Goal: Task Accomplishment & Management: Manage account settings

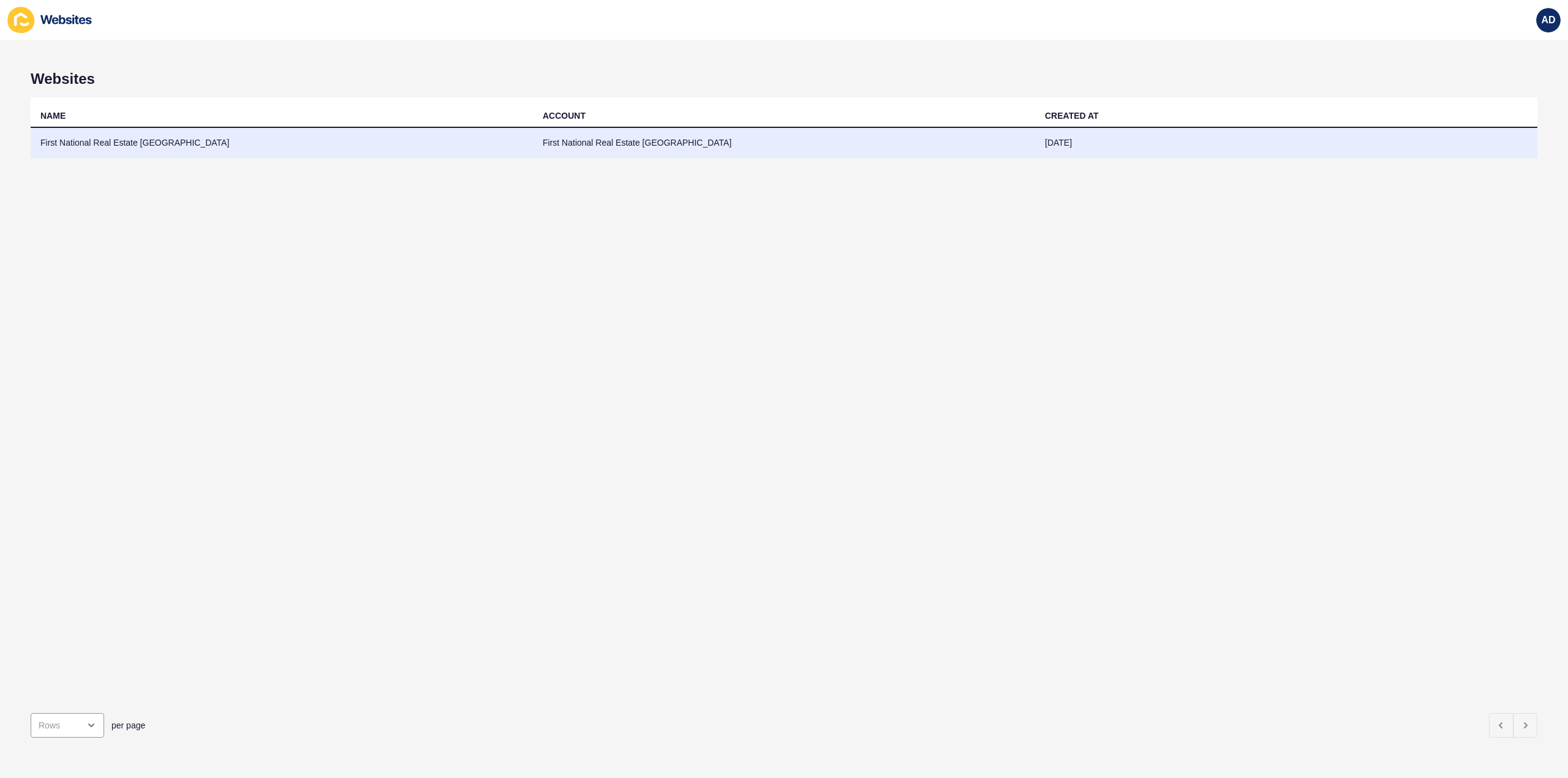
click at [125, 140] on td "First National Real Estate [GEOGRAPHIC_DATA]" at bounding box center [281, 143] width 502 height 30
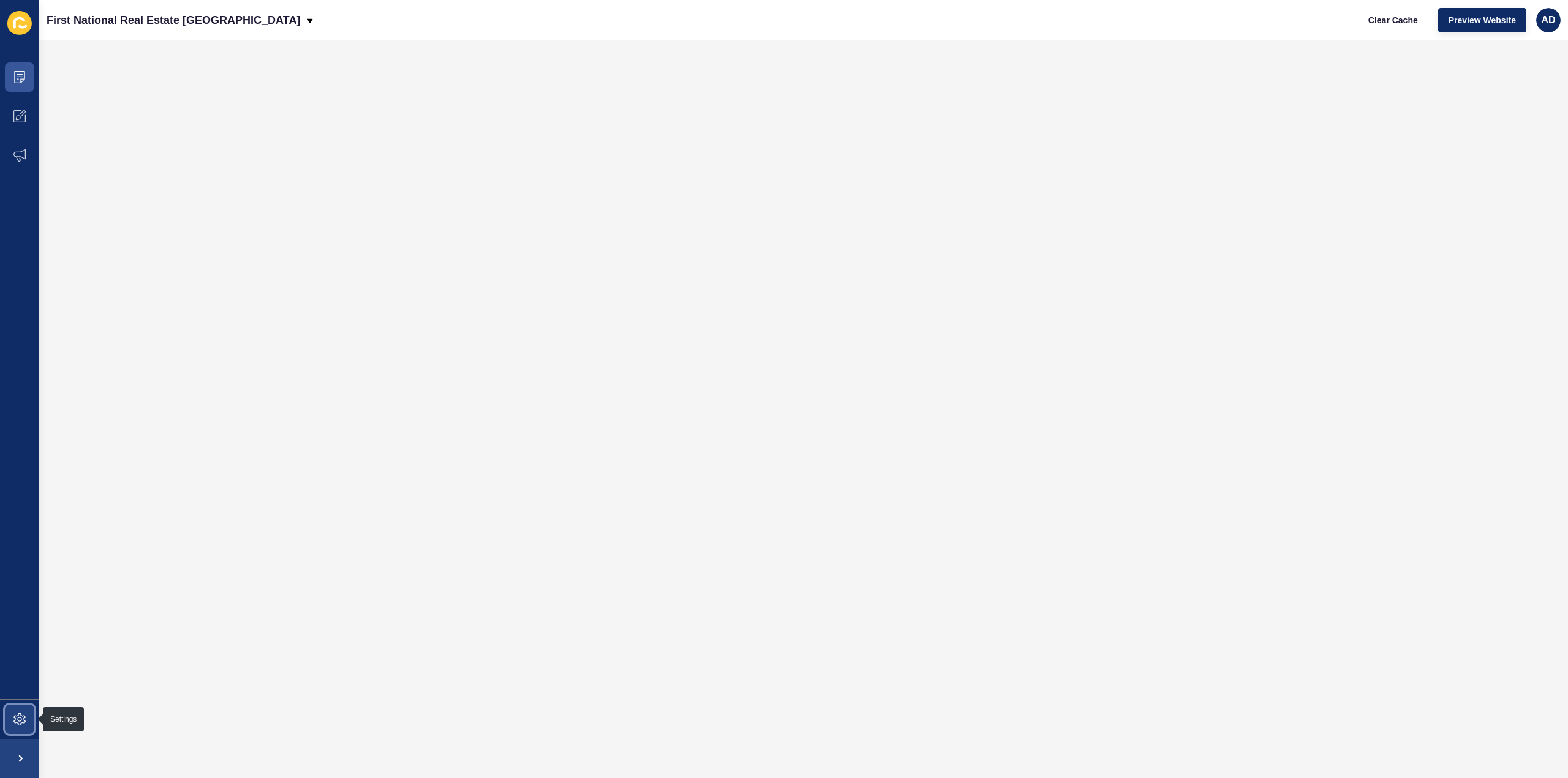
click at [27, 718] on span at bounding box center [20, 719] width 39 height 39
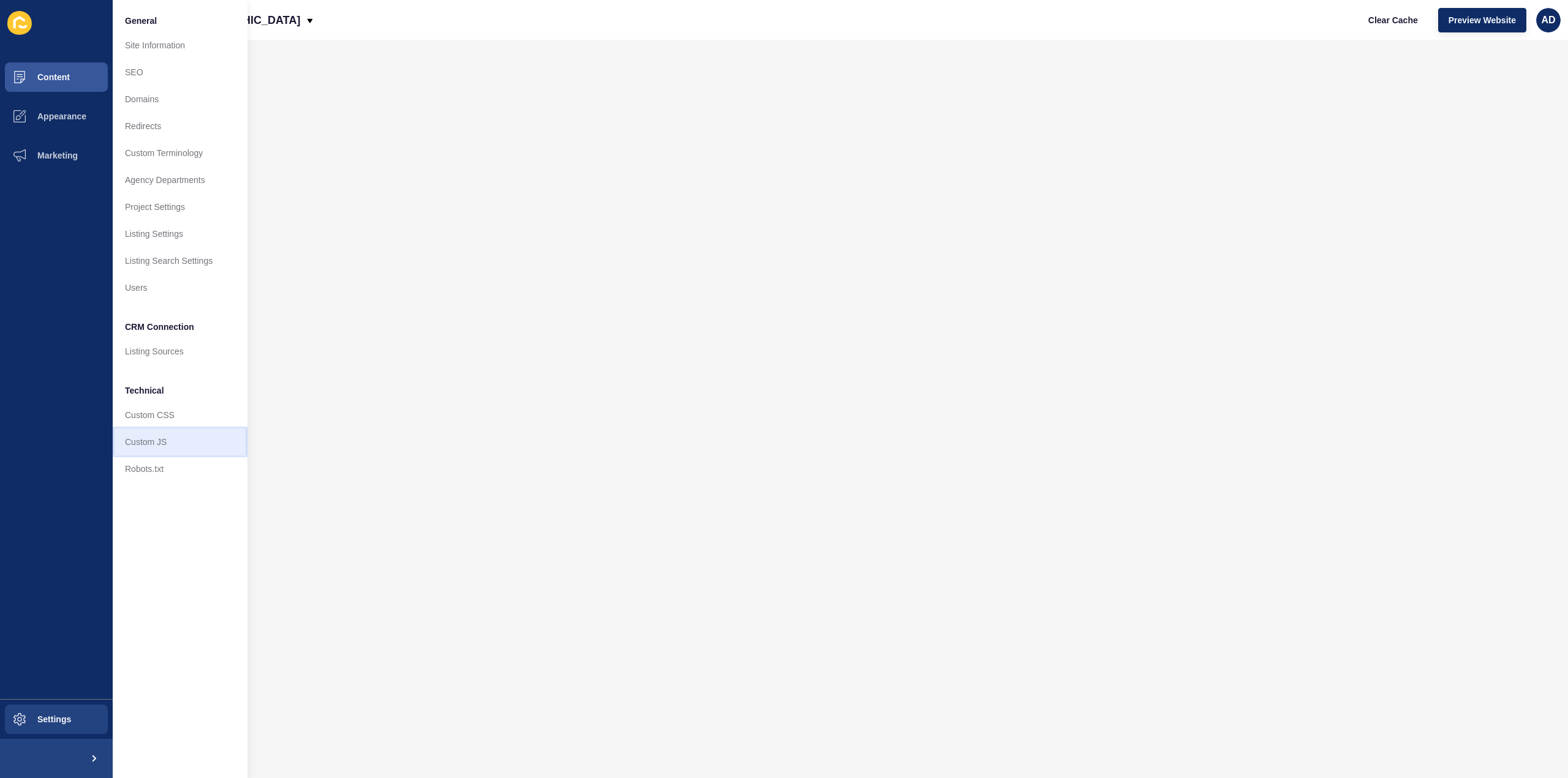
click at [155, 438] on link "Custom JS" at bounding box center [180, 442] width 135 height 27
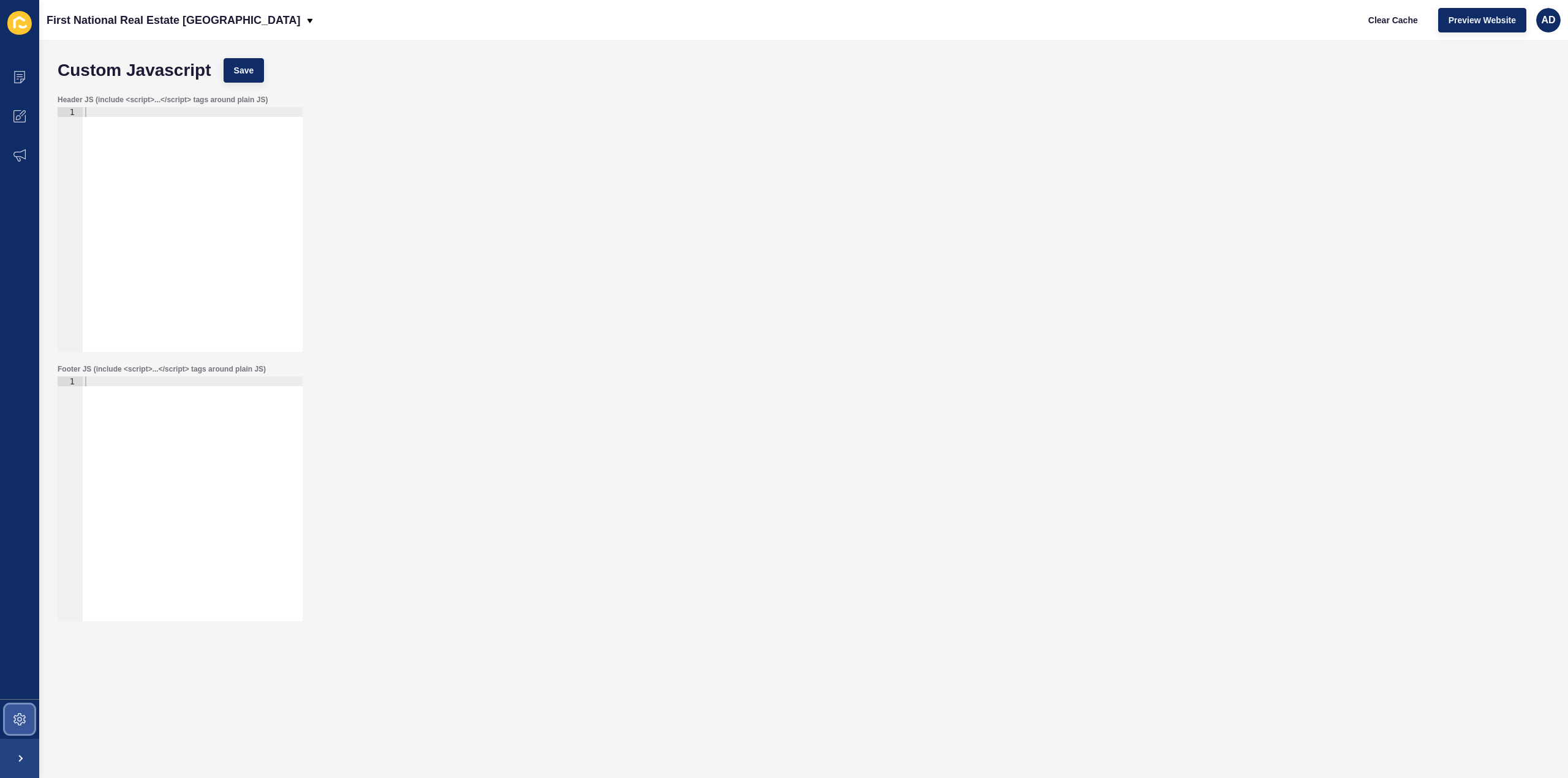
click at [14, 721] on icon at bounding box center [20, 719] width 12 height 12
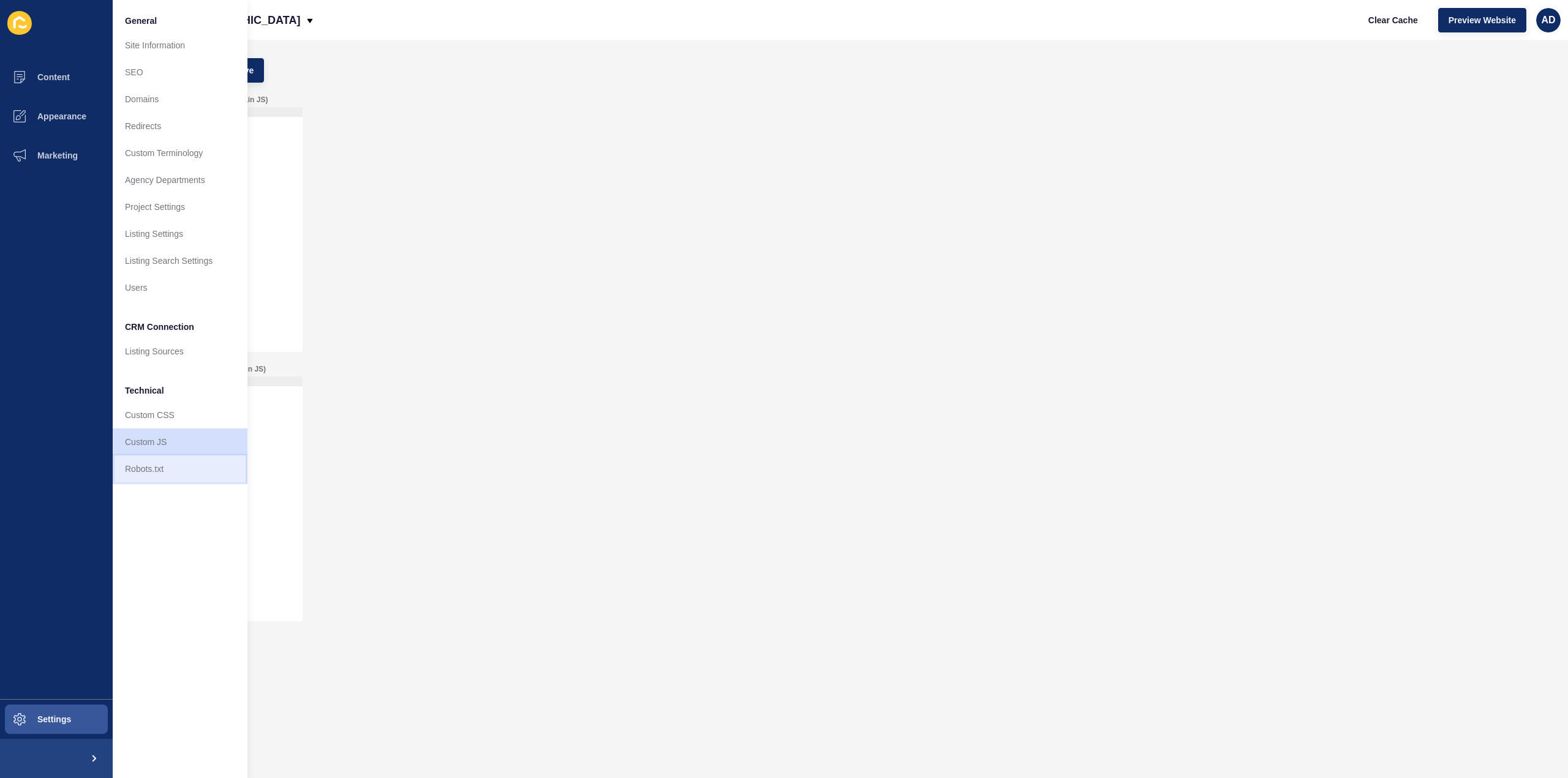
click at [147, 458] on link "Robots.txt" at bounding box center [180, 469] width 135 height 27
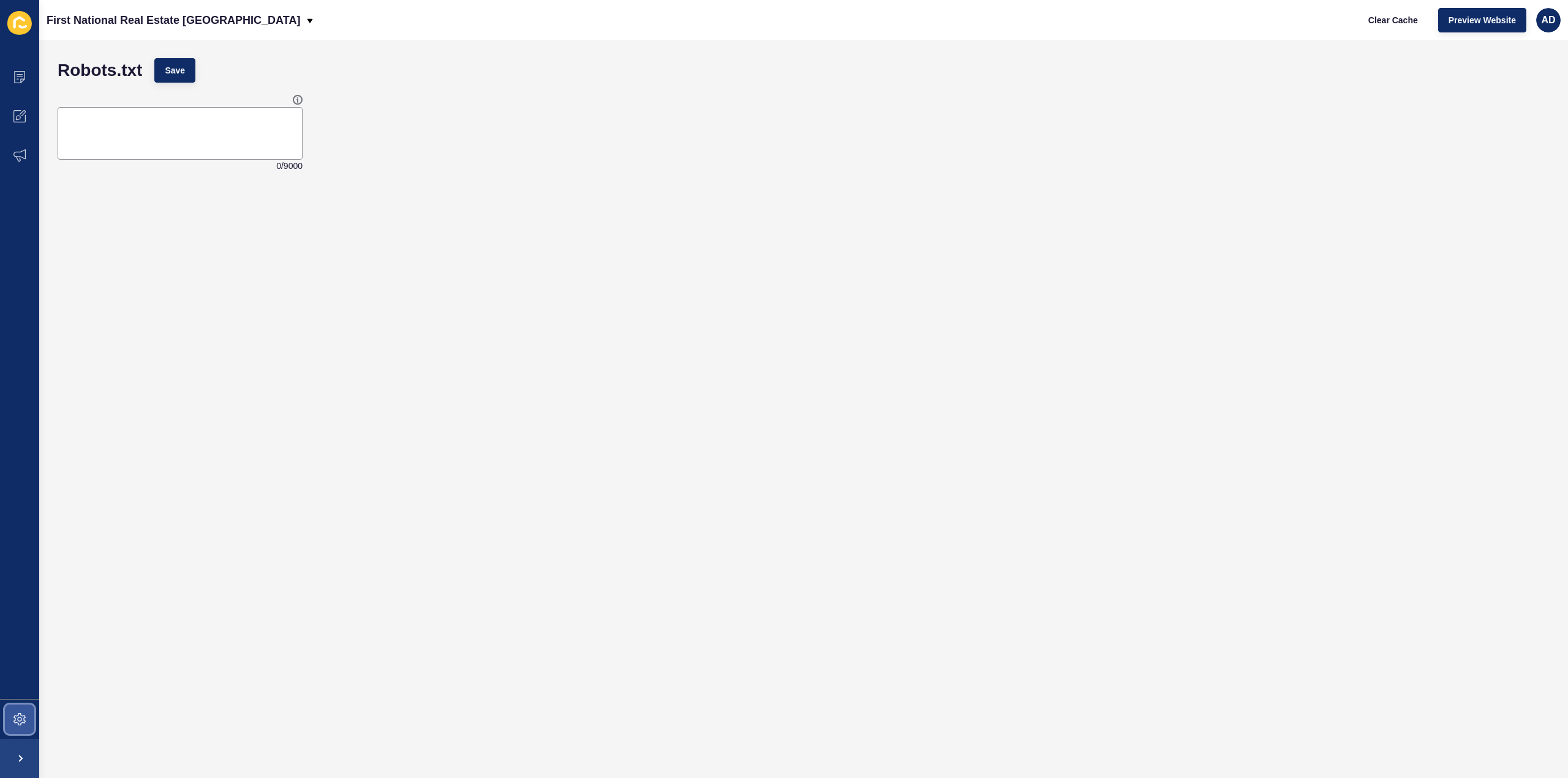
click at [17, 716] on icon at bounding box center [20, 719] width 12 height 12
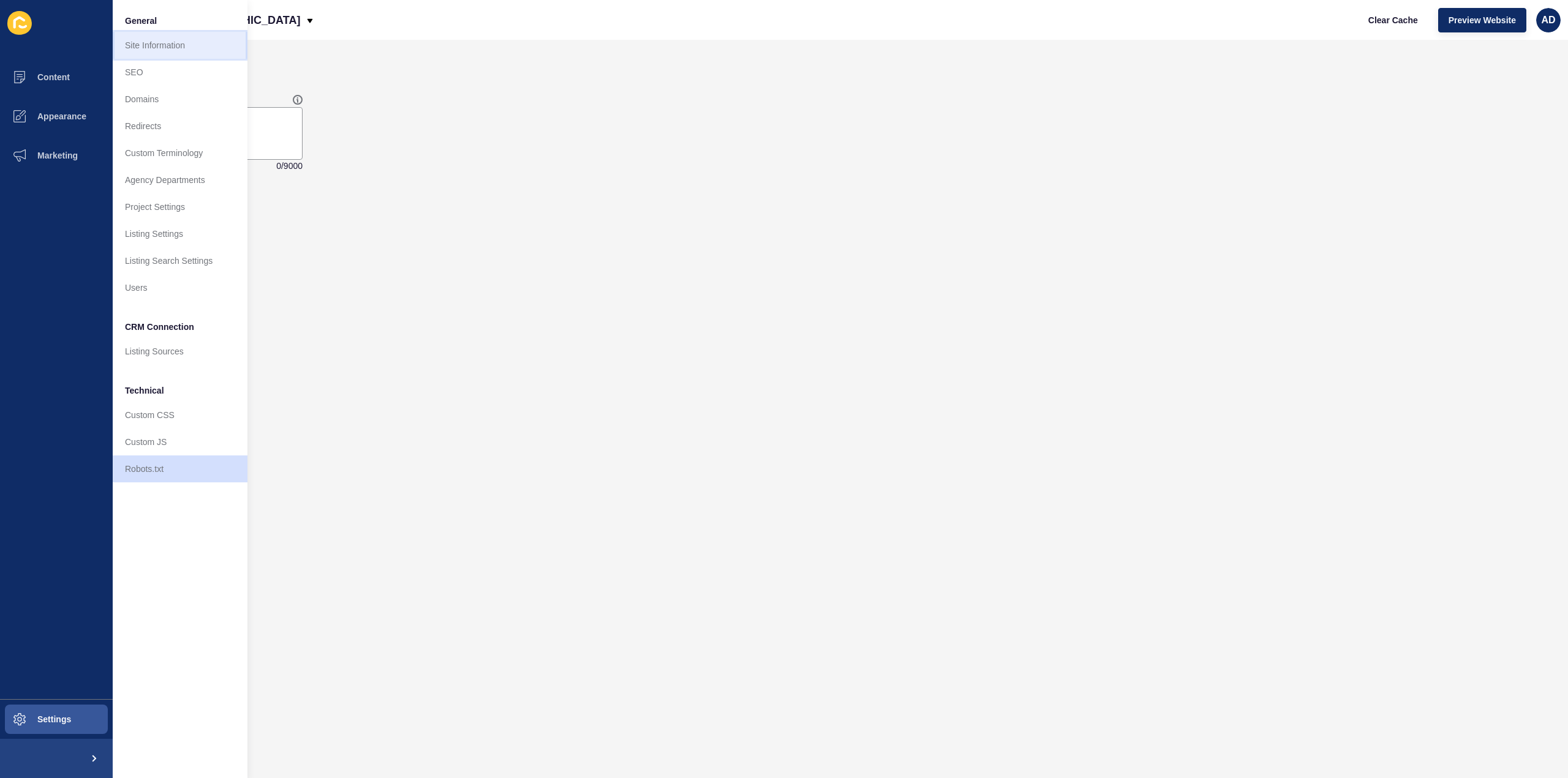
click at [153, 44] on link "Site Information" at bounding box center [180, 45] width 135 height 27
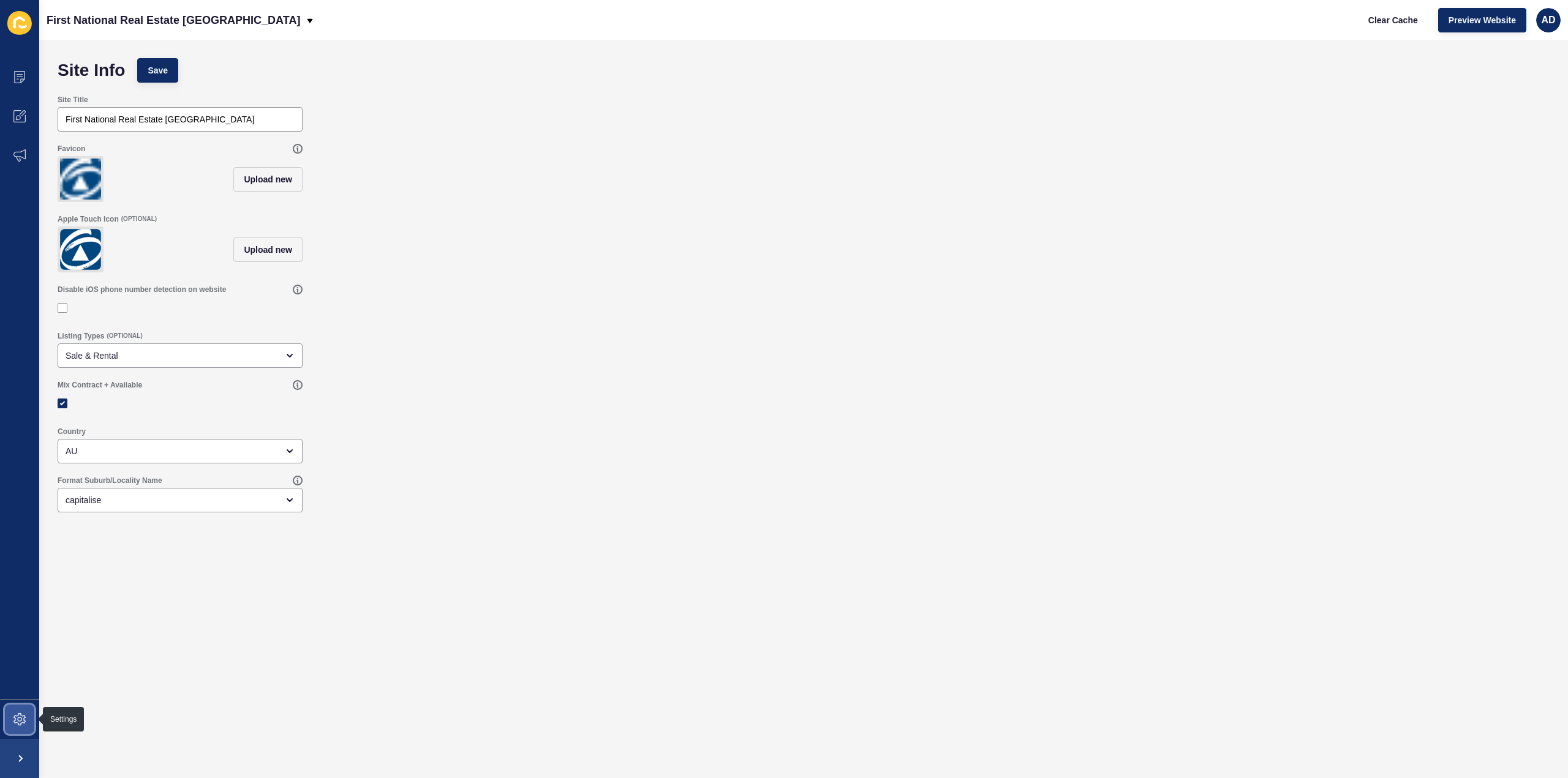
click at [18, 719] on icon at bounding box center [20, 719] width 5 height 5
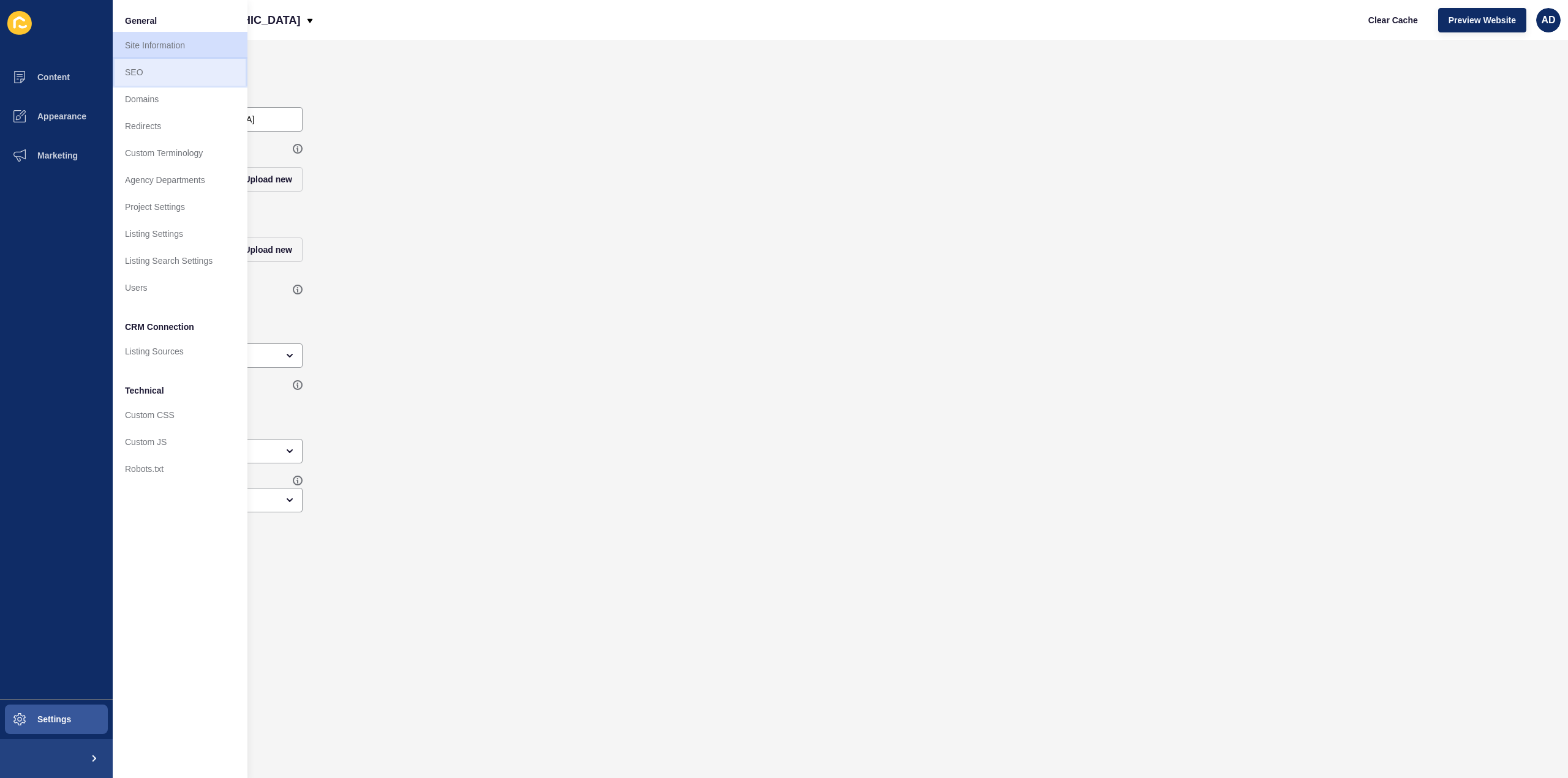
click at [143, 68] on link "SEO" at bounding box center [180, 72] width 135 height 27
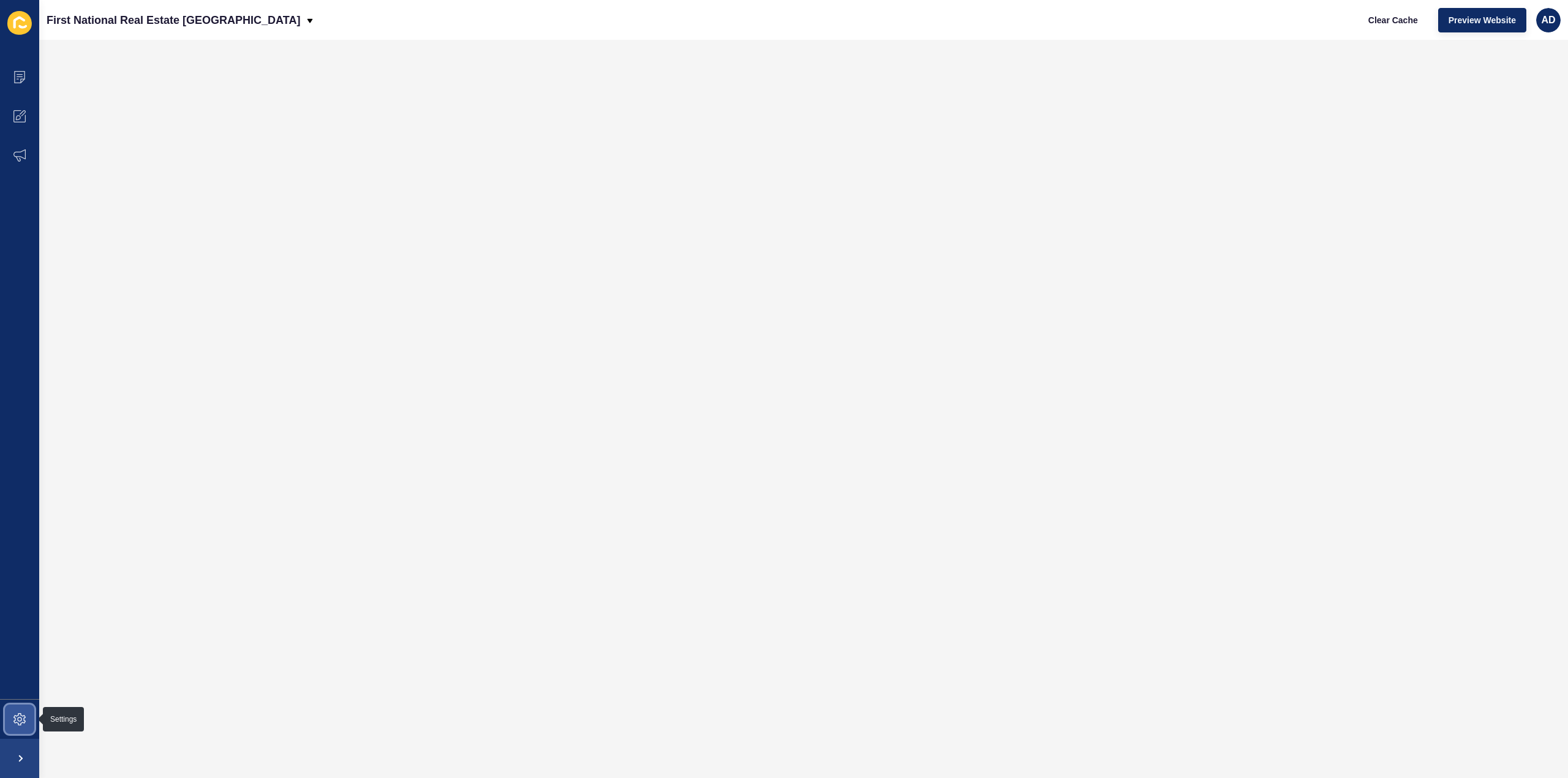
click at [21, 719] on icon at bounding box center [20, 719] width 12 height 12
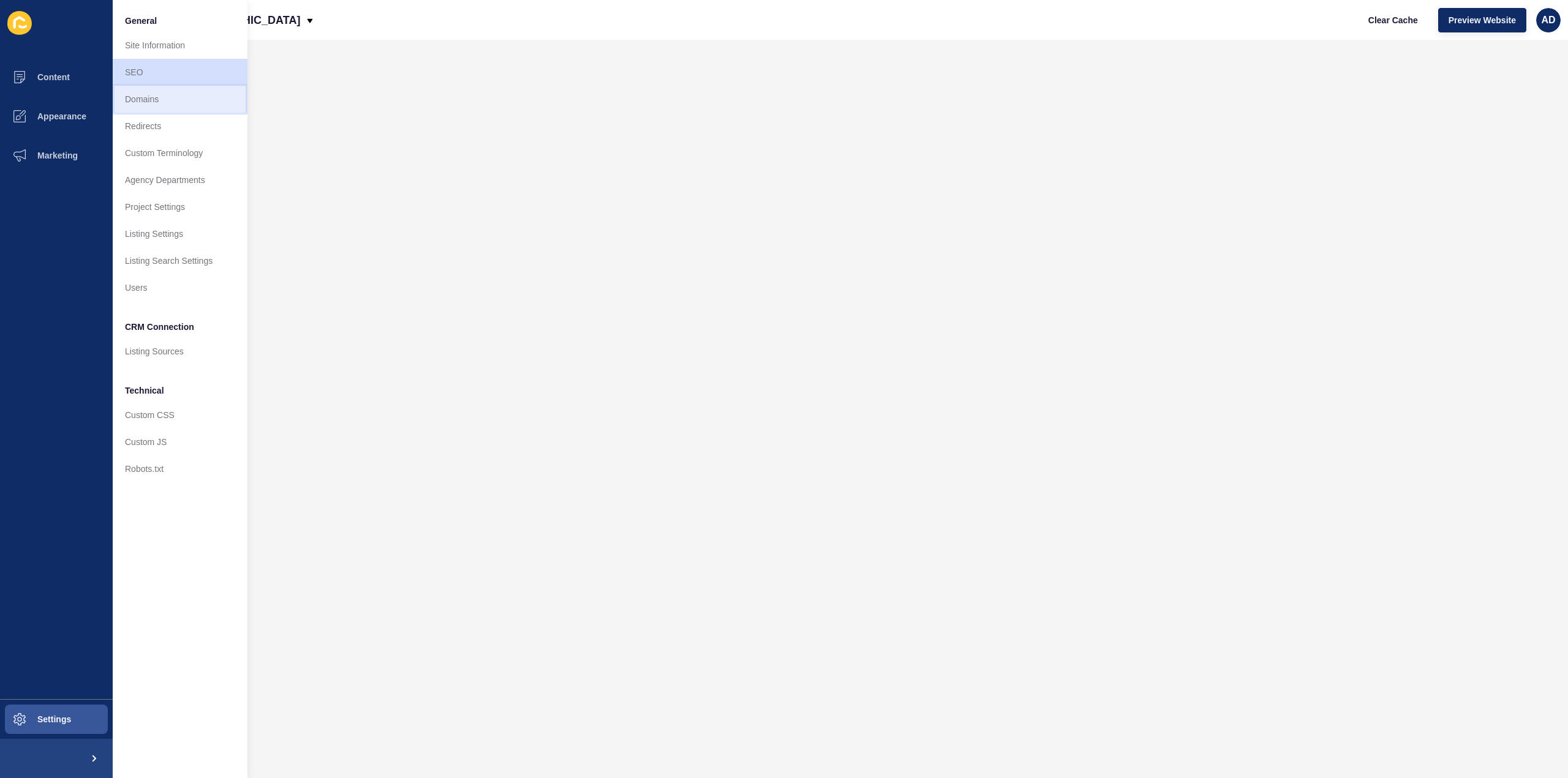
click at [150, 100] on link "Domains" at bounding box center [180, 99] width 135 height 27
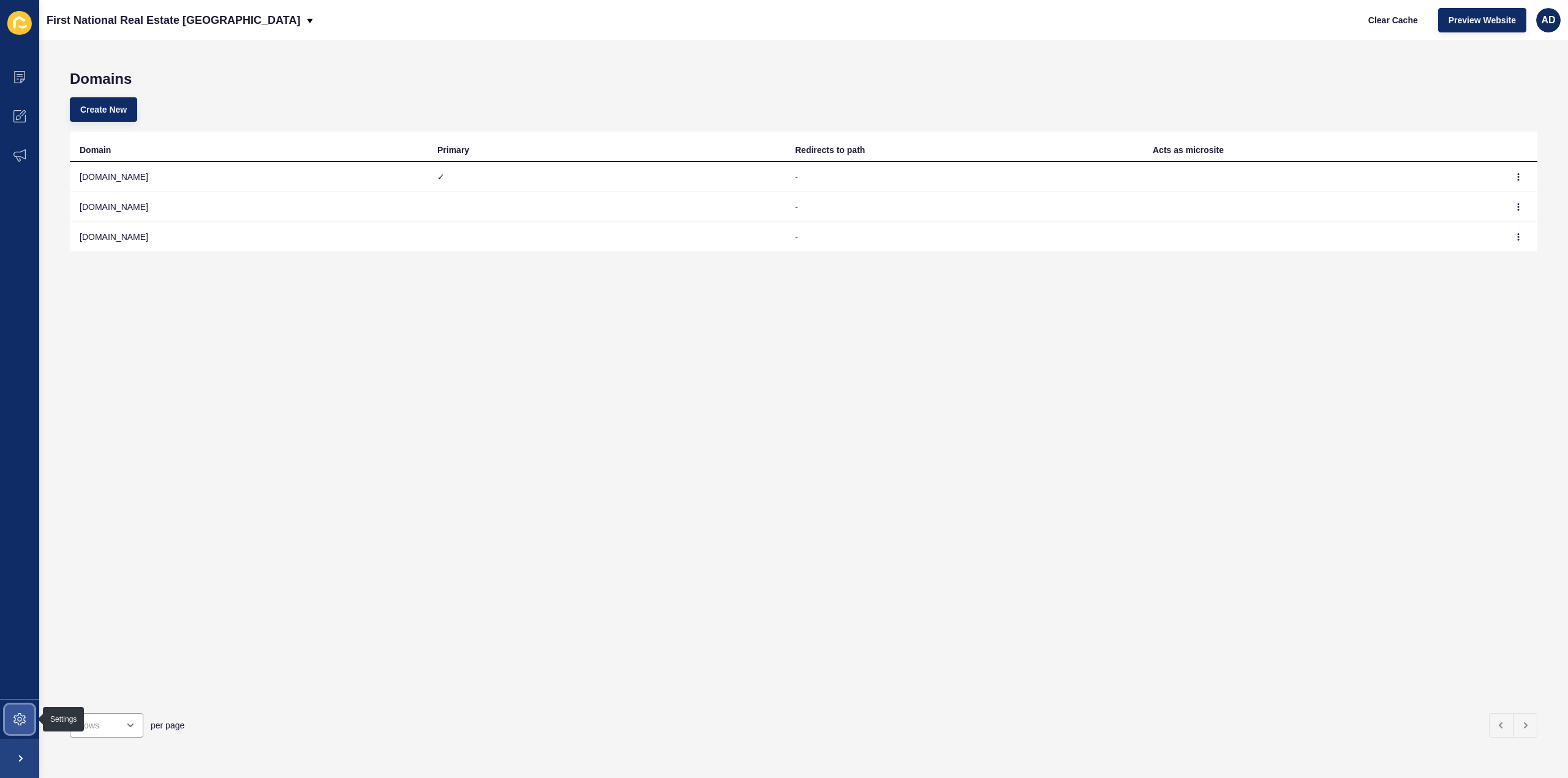
click at [24, 721] on icon at bounding box center [20, 719] width 12 height 12
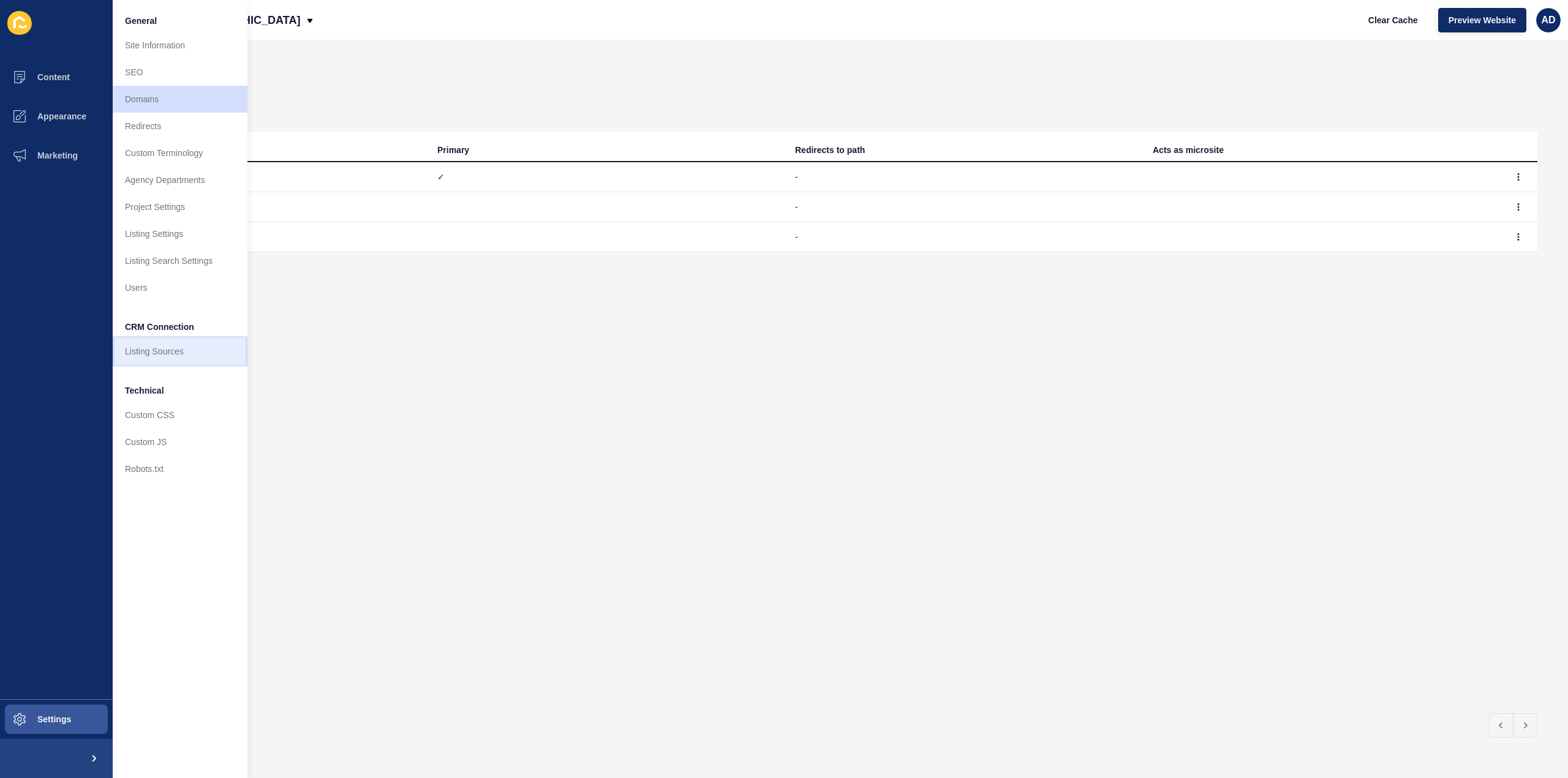
click at [147, 349] on link "Listing Sources" at bounding box center [180, 351] width 135 height 27
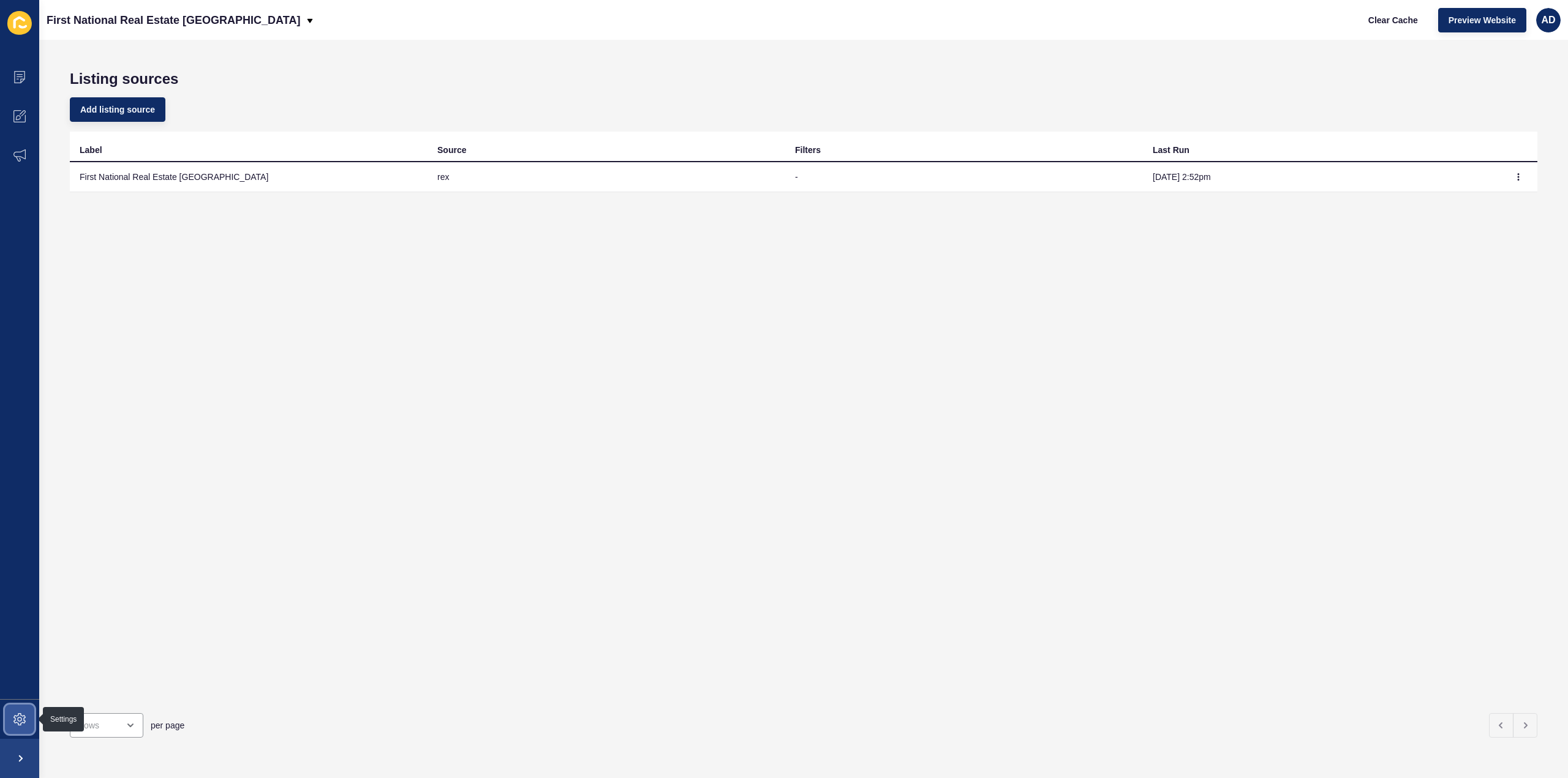
click at [22, 718] on icon at bounding box center [20, 719] width 12 height 12
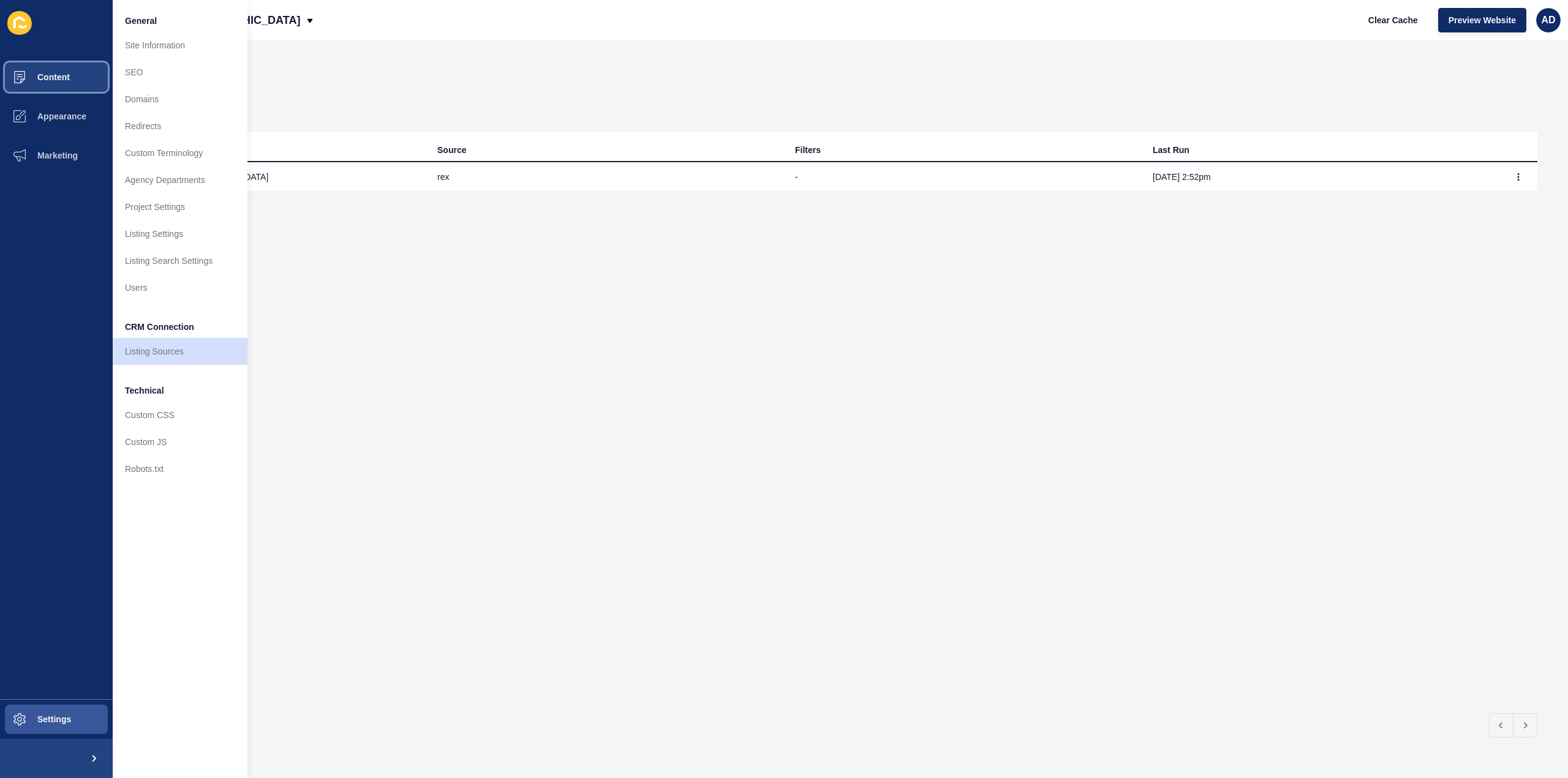
click at [65, 78] on span "Content" at bounding box center [34, 77] width 72 height 10
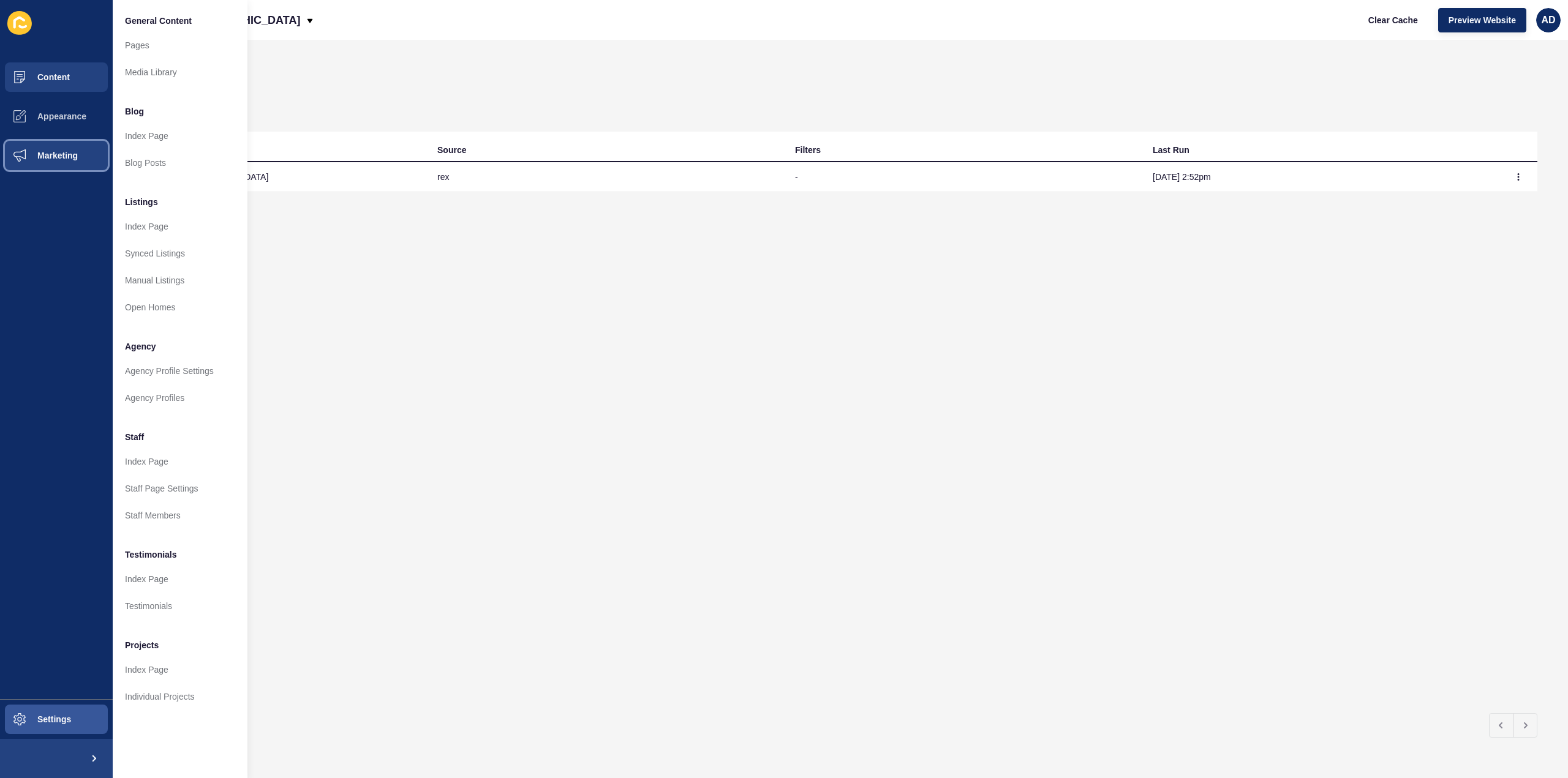
click at [54, 159] on span "Marketing" at bounding box center [38, 155] width 80 height 10
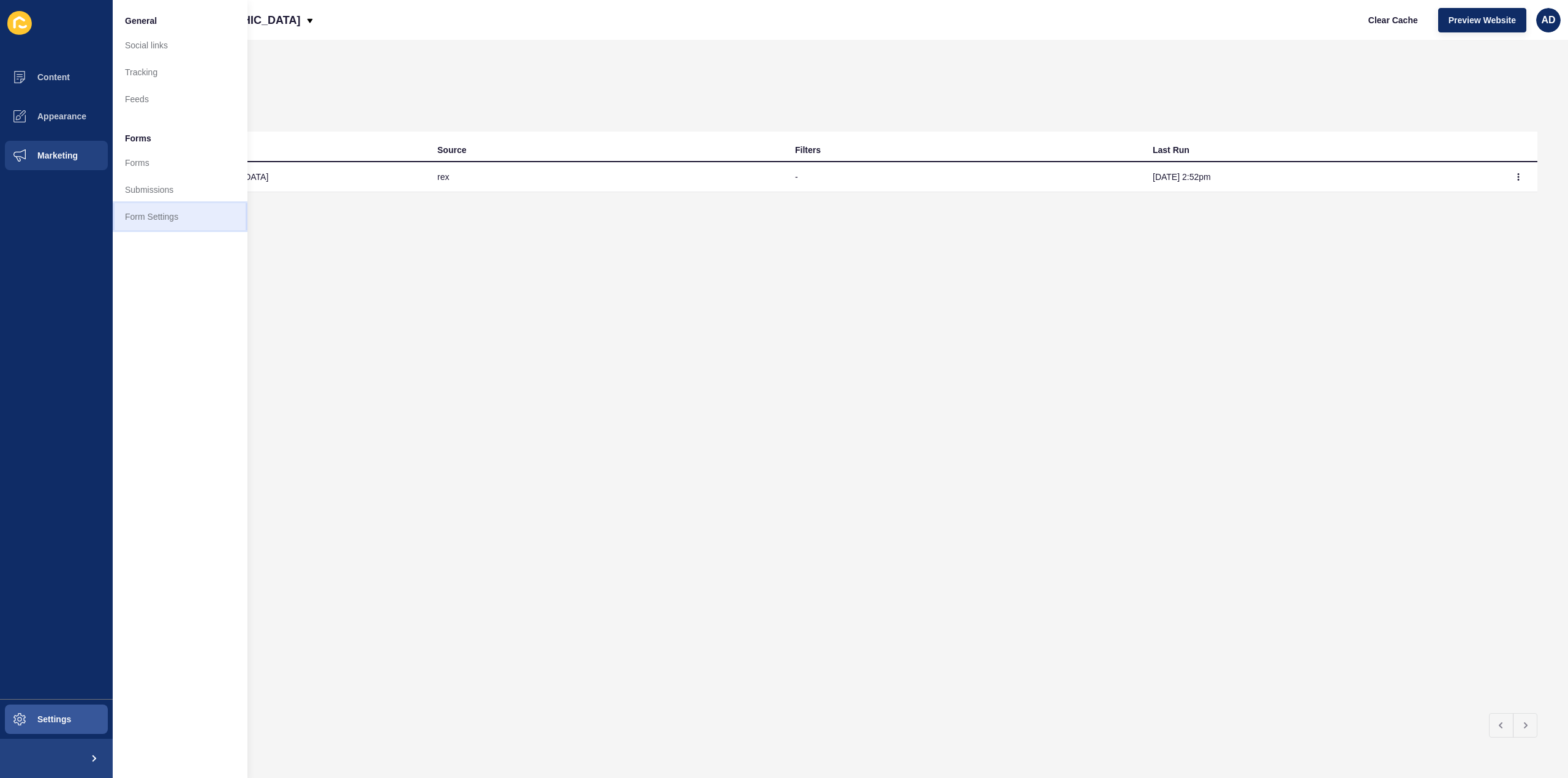
click at [150, 220] on link "Form Settings" at bounding box center [180, 216] width 135 height 27
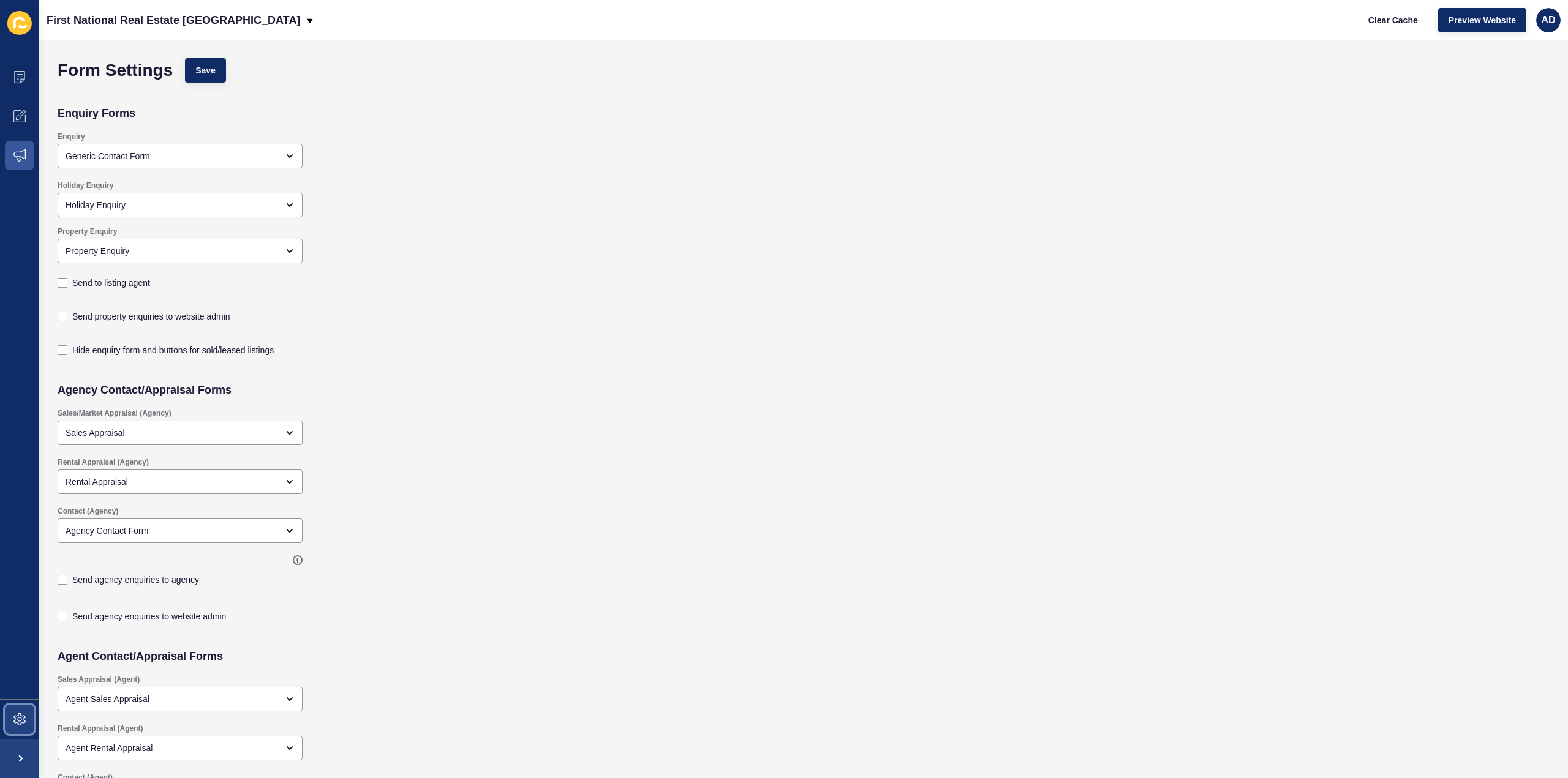
click at [20, 721] on icon at bounding box center [20, 719] width 5 height 5
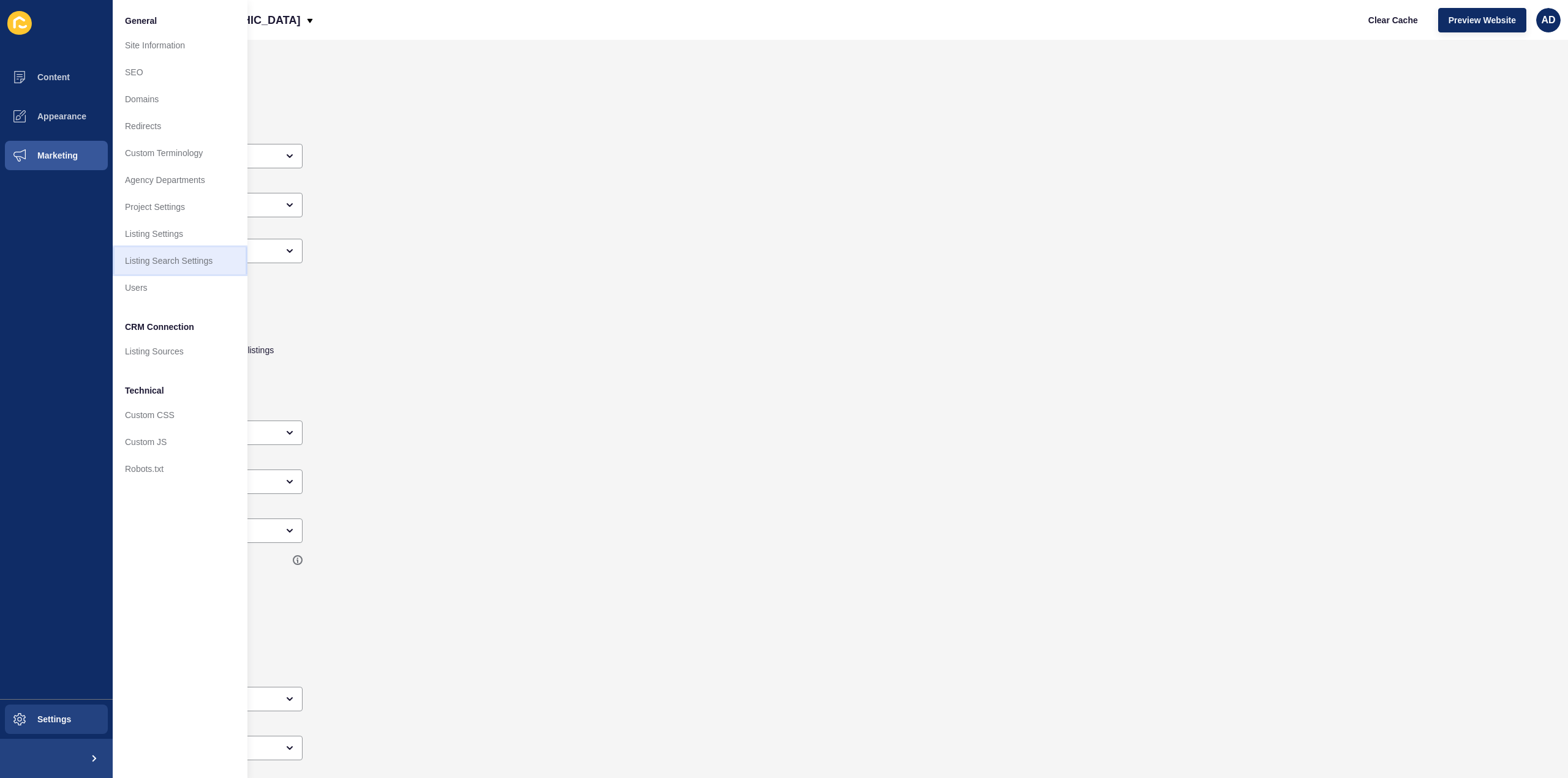
click at [143, 262] on link "Listing Search Settings" at bounding box center [180, 260] width 135 height 27
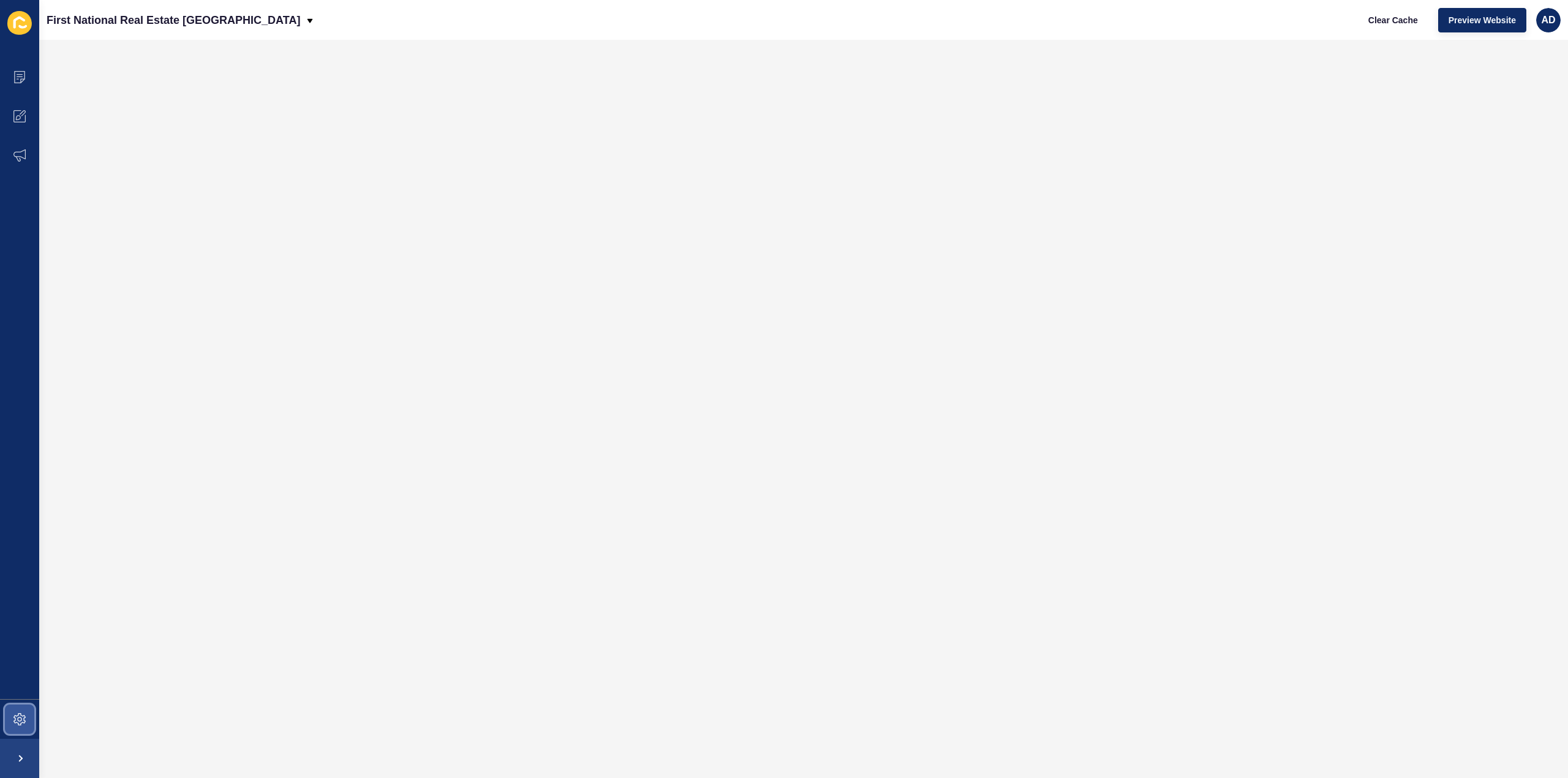
click at [17, 719] on icon at bounding box center [20, 719] width 12 height 12
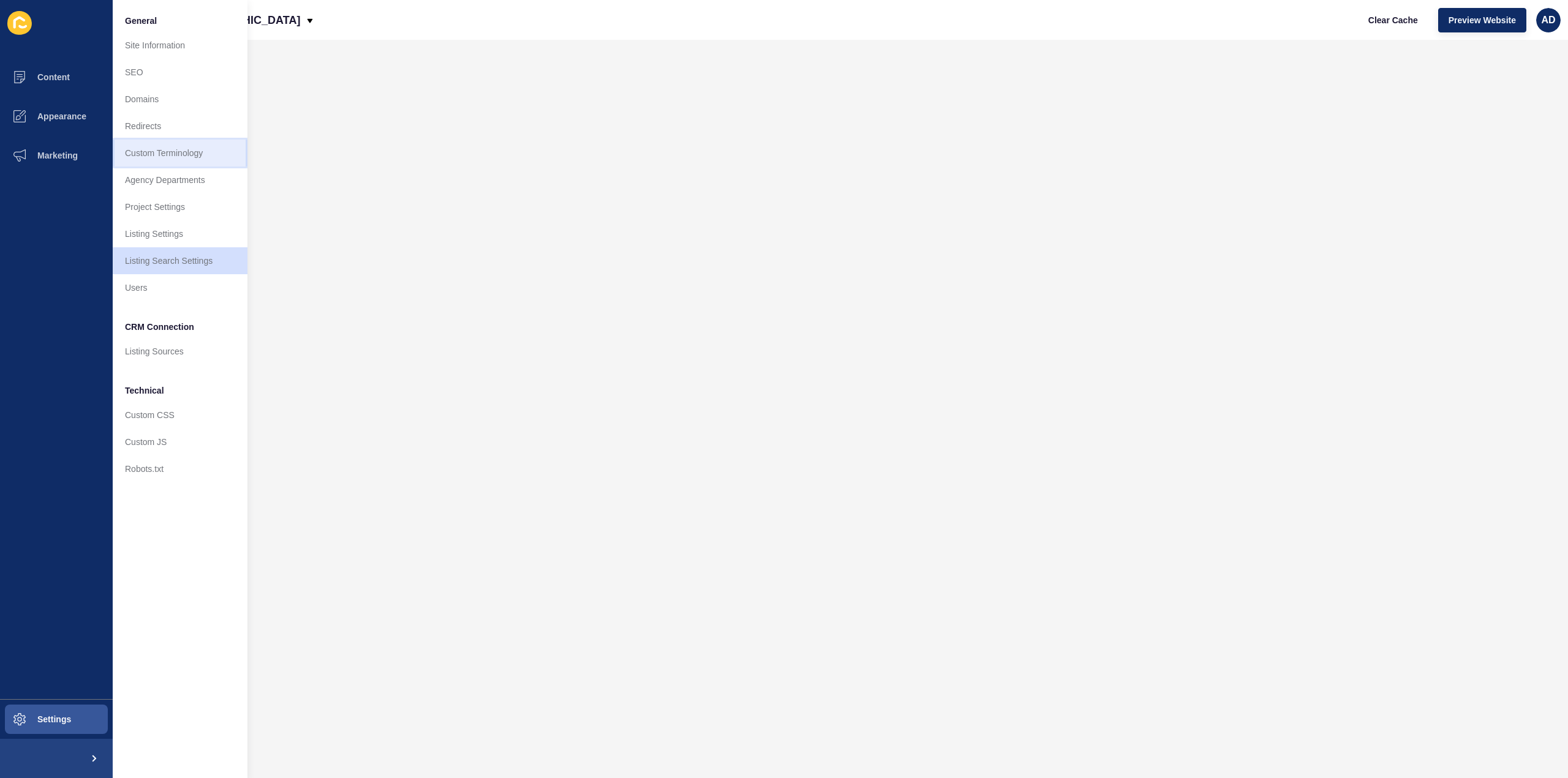
click at [153, 150] on link "Custom Terminology" at bounding box center [180, 153] width 135 height 27
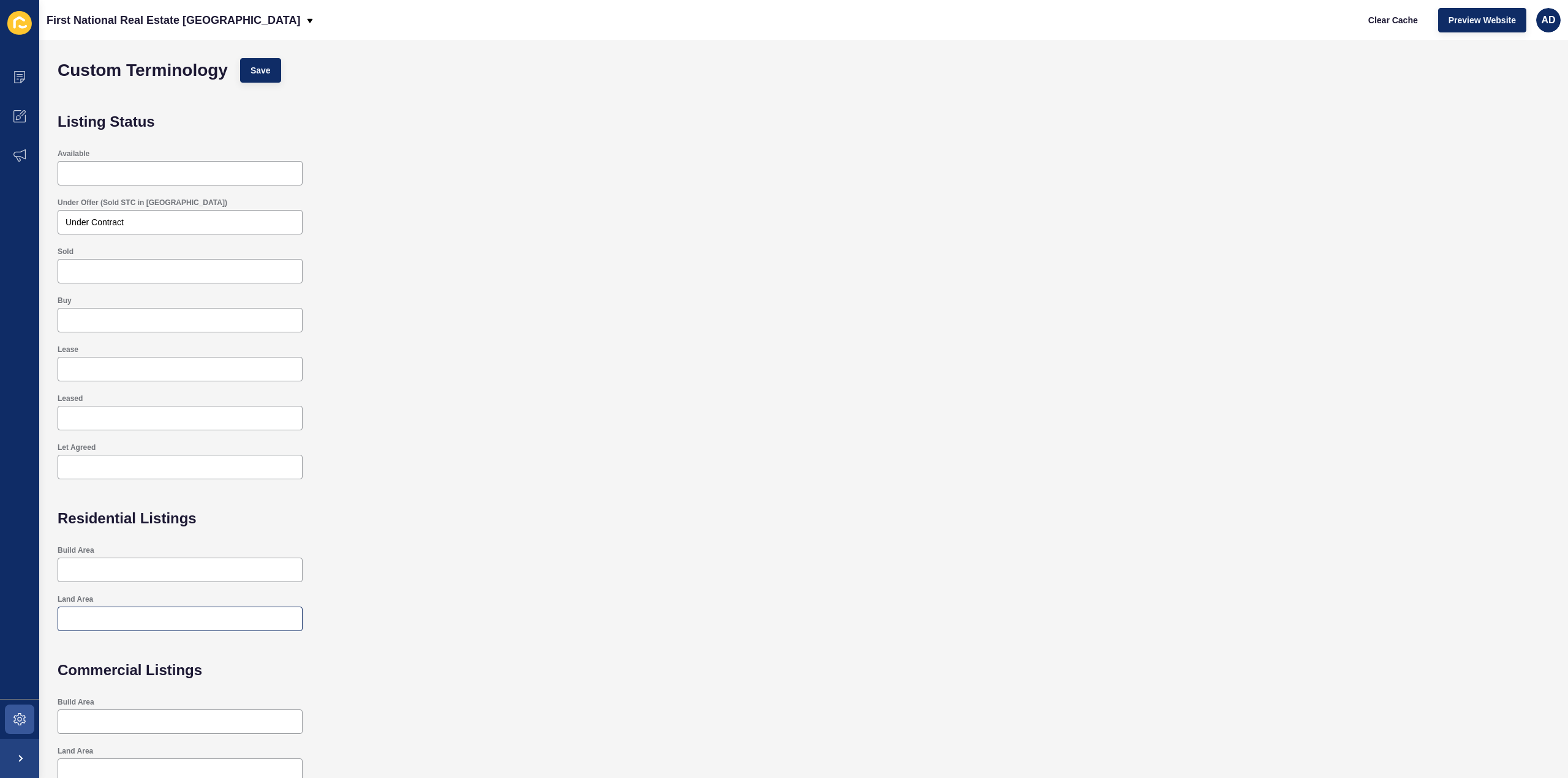
scroll to position [10, 0]
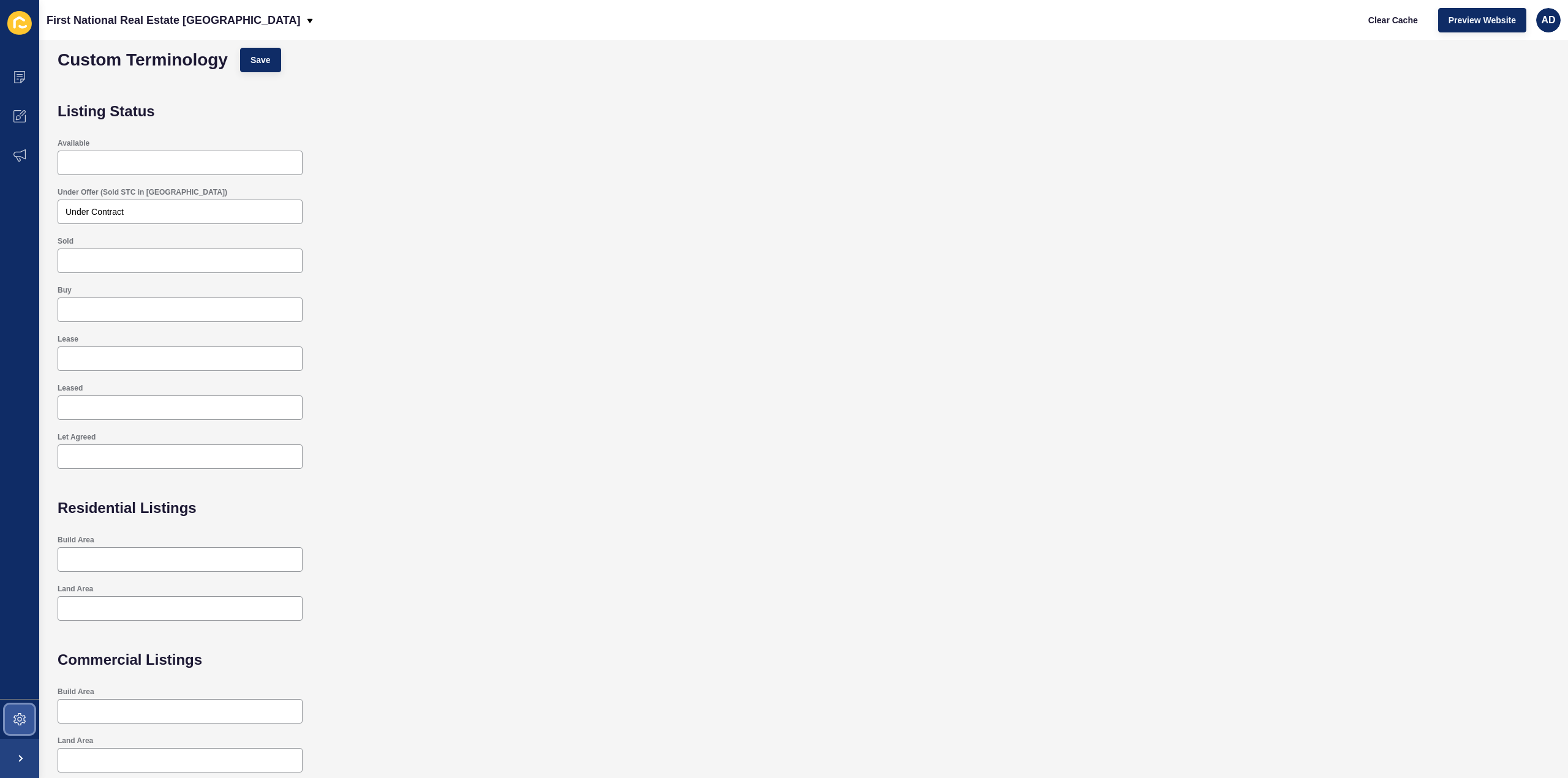
click at [15, 725] on span at bounding box center [20, 719] width 39 height 39
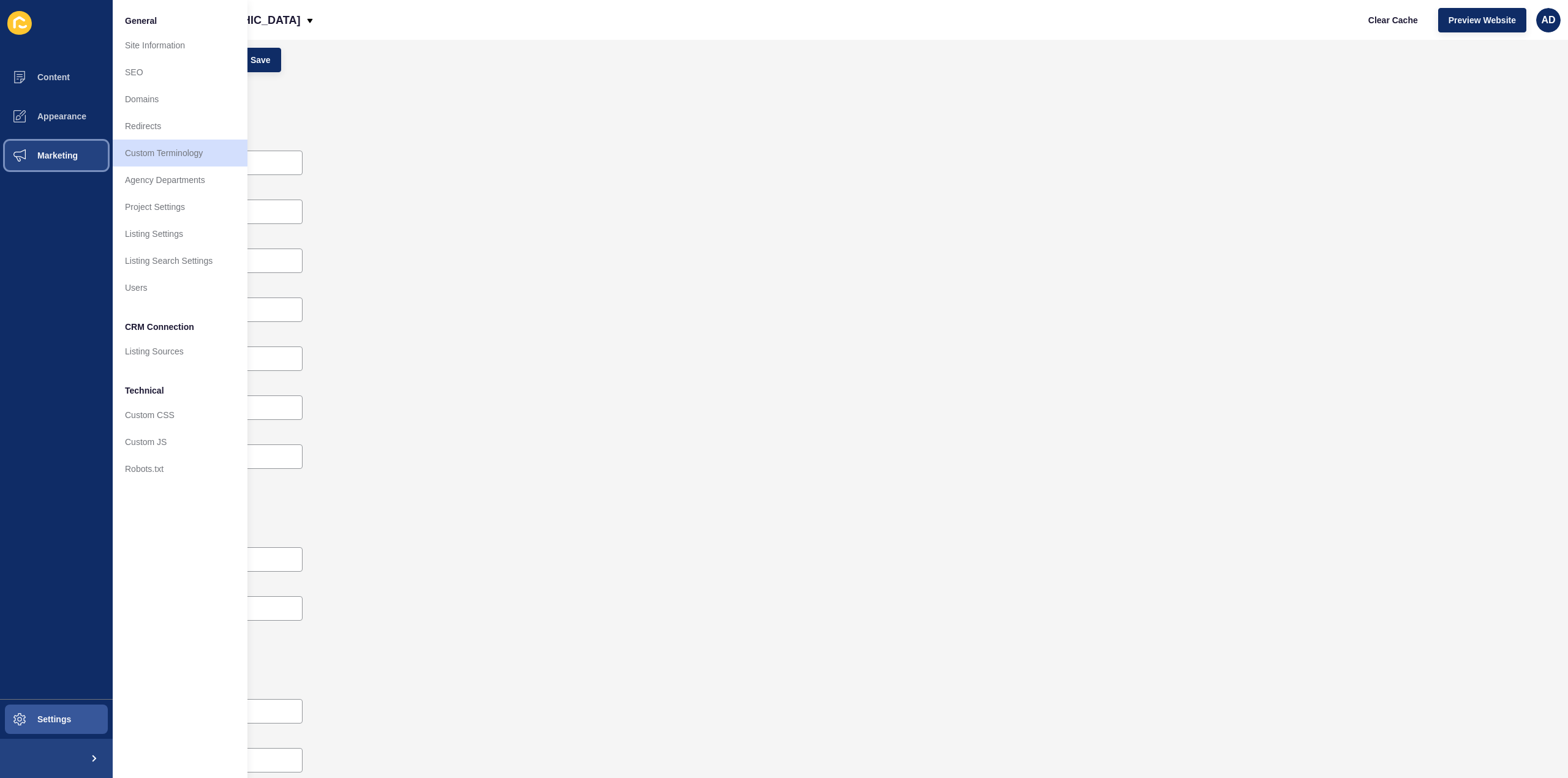
click at [48, 157] on span "Marketing" at bounding box center [38, 155] width 80 height 10
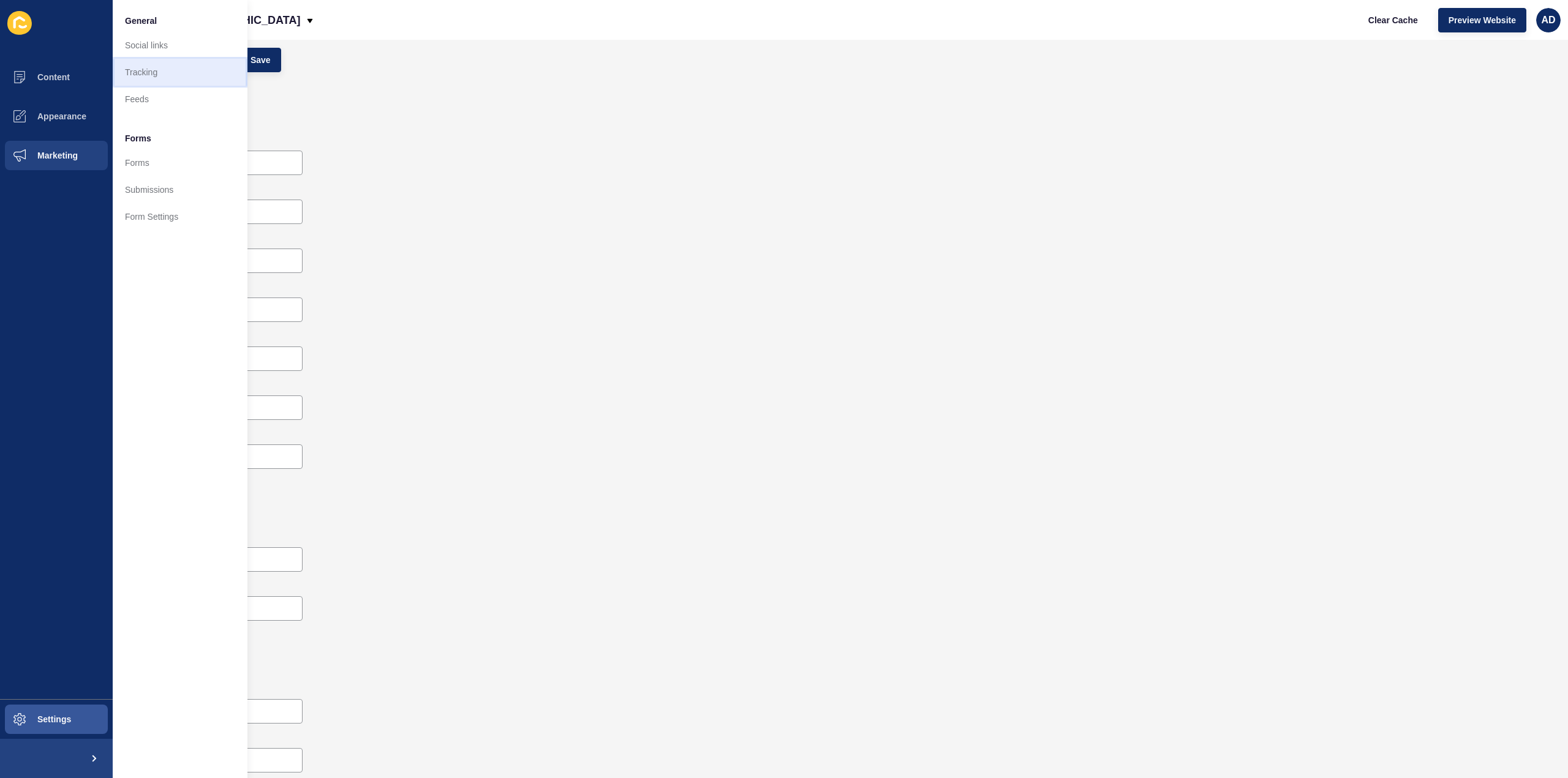
click at [153, 67] on link "Tracking" at bounding box center [180, 72] width 135 height 27
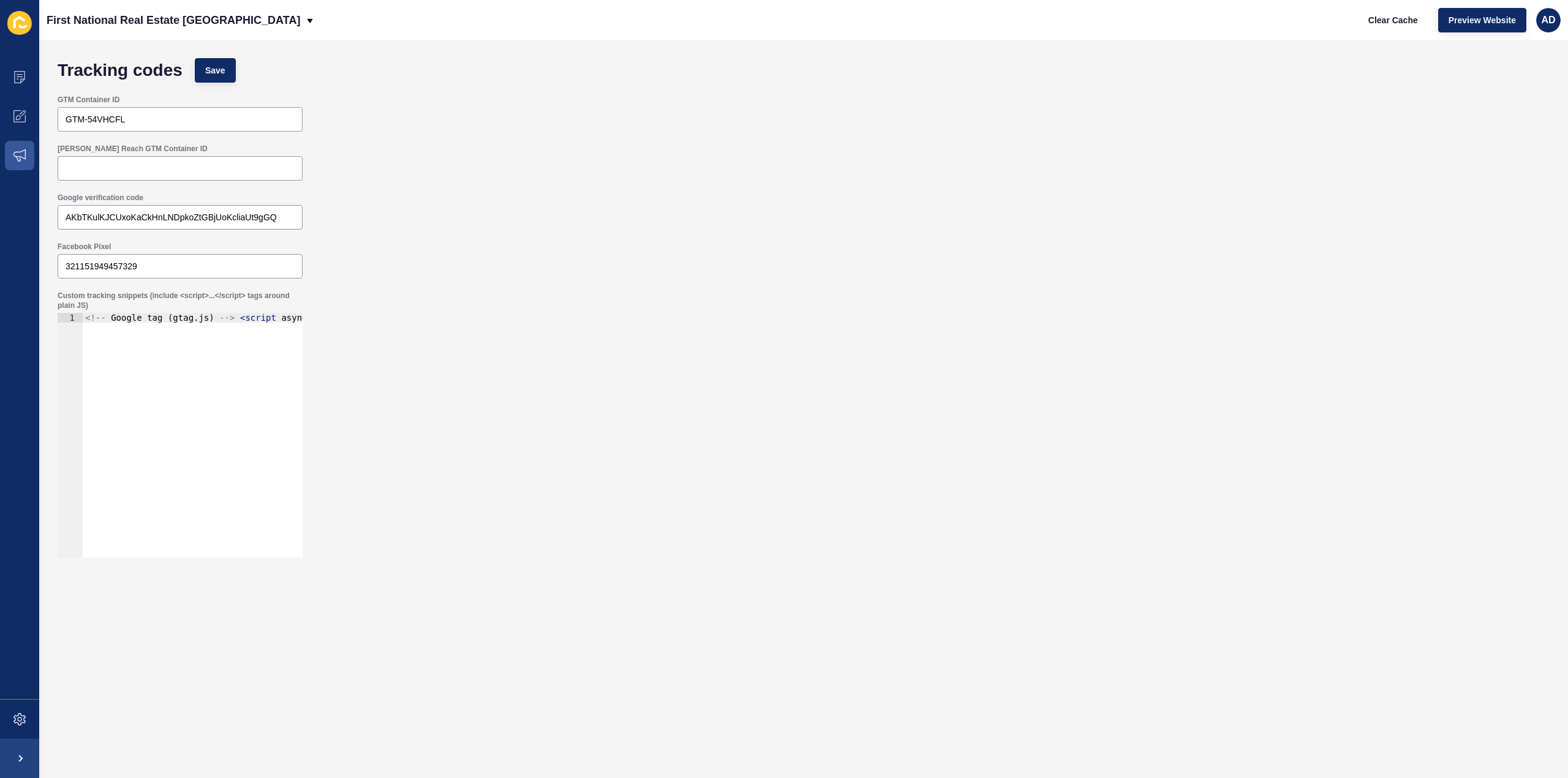
type textarea "<!-- Google tag (gtag.js) --> <script async src="[URL][DOMAIN_NAME]"></script> …"
click at [202, 319] on div "<!-- Google tag ( gtag . js ) --> < script async src = "[URL][DOMAIN_NAME]" > <…" at bounding box center [741, 440] width 1316 height 255
drag, startPoint x: 207, startPoint y: 318, endPoint x: 417, endPoint y: 323, distance: 210.1
click at [417, 323] on div "Custom tracking snippets (include <script>...</script> tags around plain JS) <!…" at bounding box center [803, 424] width 1504 height 279
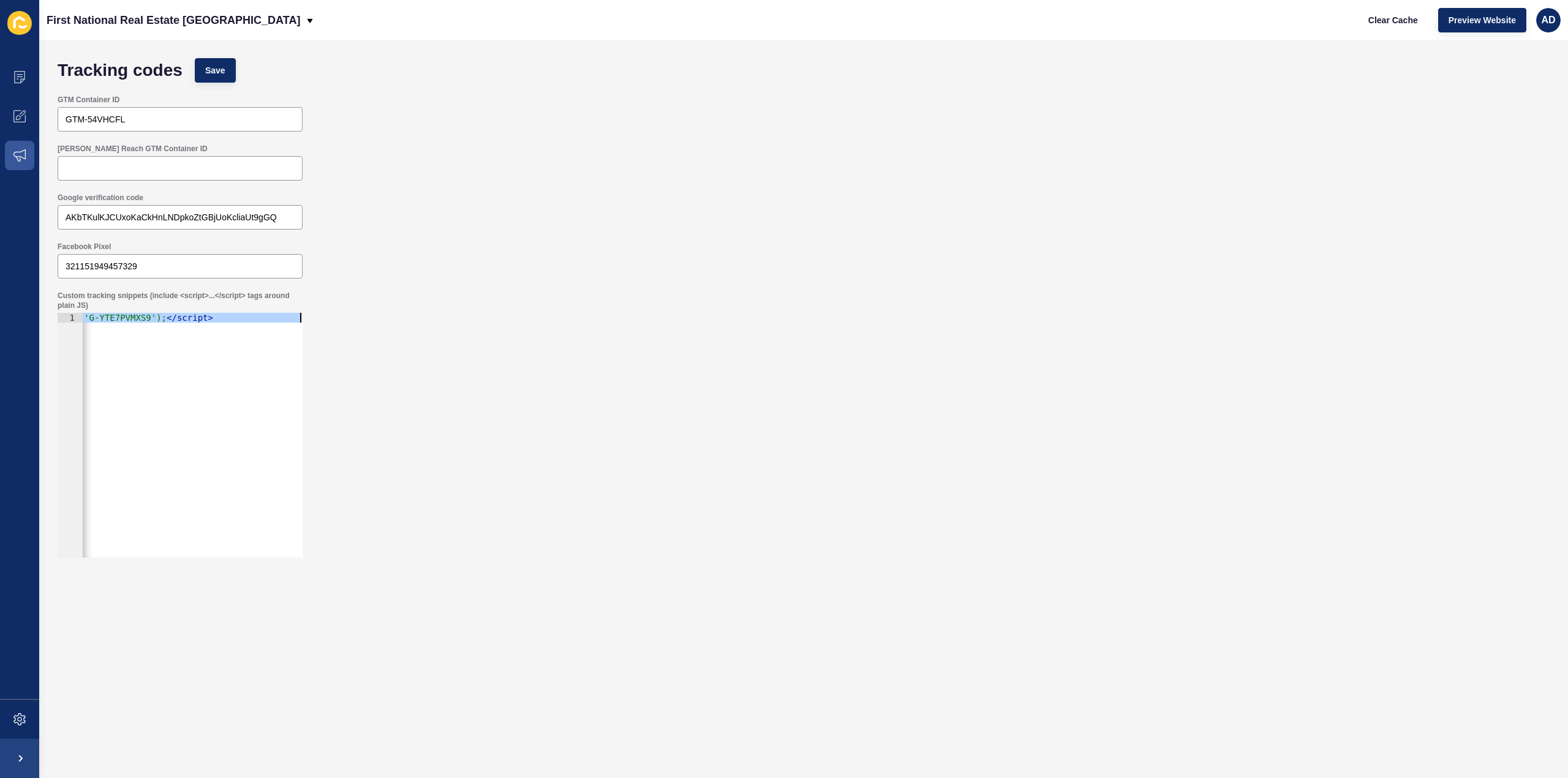
click at [219, 337] on div "<!-- Google tag ( gtag . js ) --> < script async src = "[URL][DOMAIN_NAME]" > <…" at bounding box center [193, 435] width 220 height 245
drag, startPoint x: 106, startPoint y: 315, endPoint x: 246, endPoint y: 317, distance: 140.0
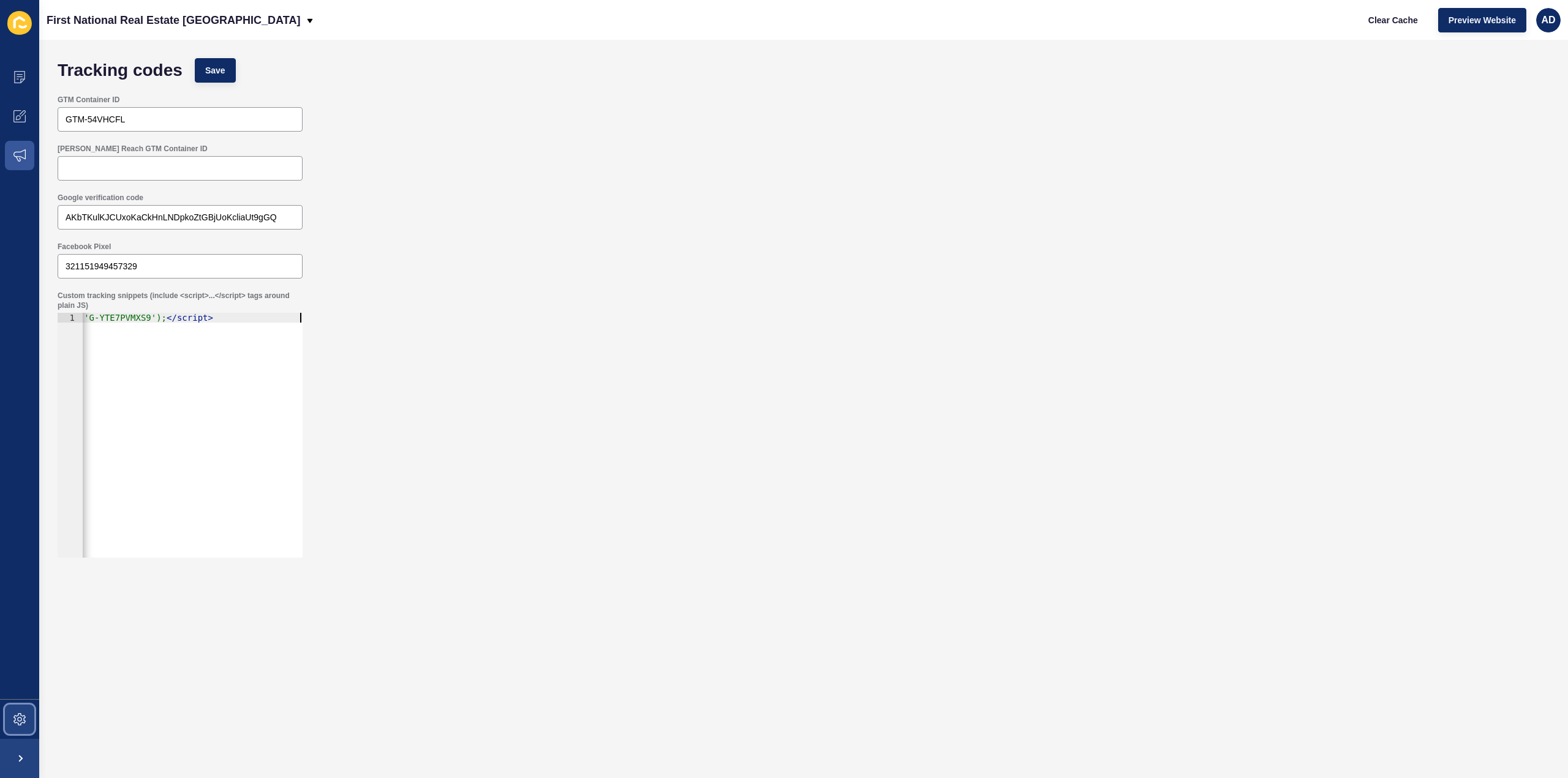
click at [14, 719] on icon at bounding box center [20, 719] width 12 height 12
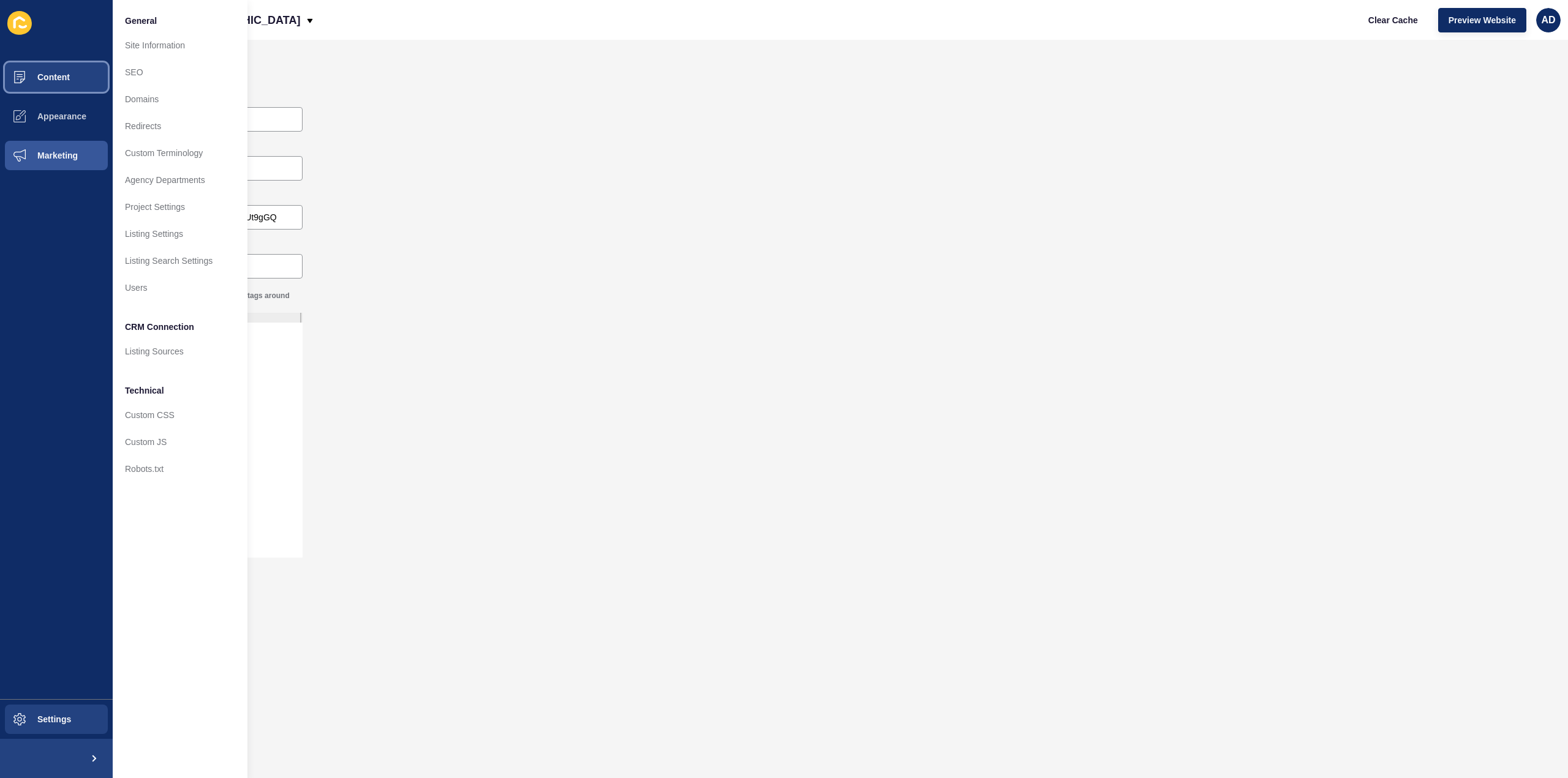
click at [42, 72] on button "Content" at bounding box center [56, 77] width 113 height 39
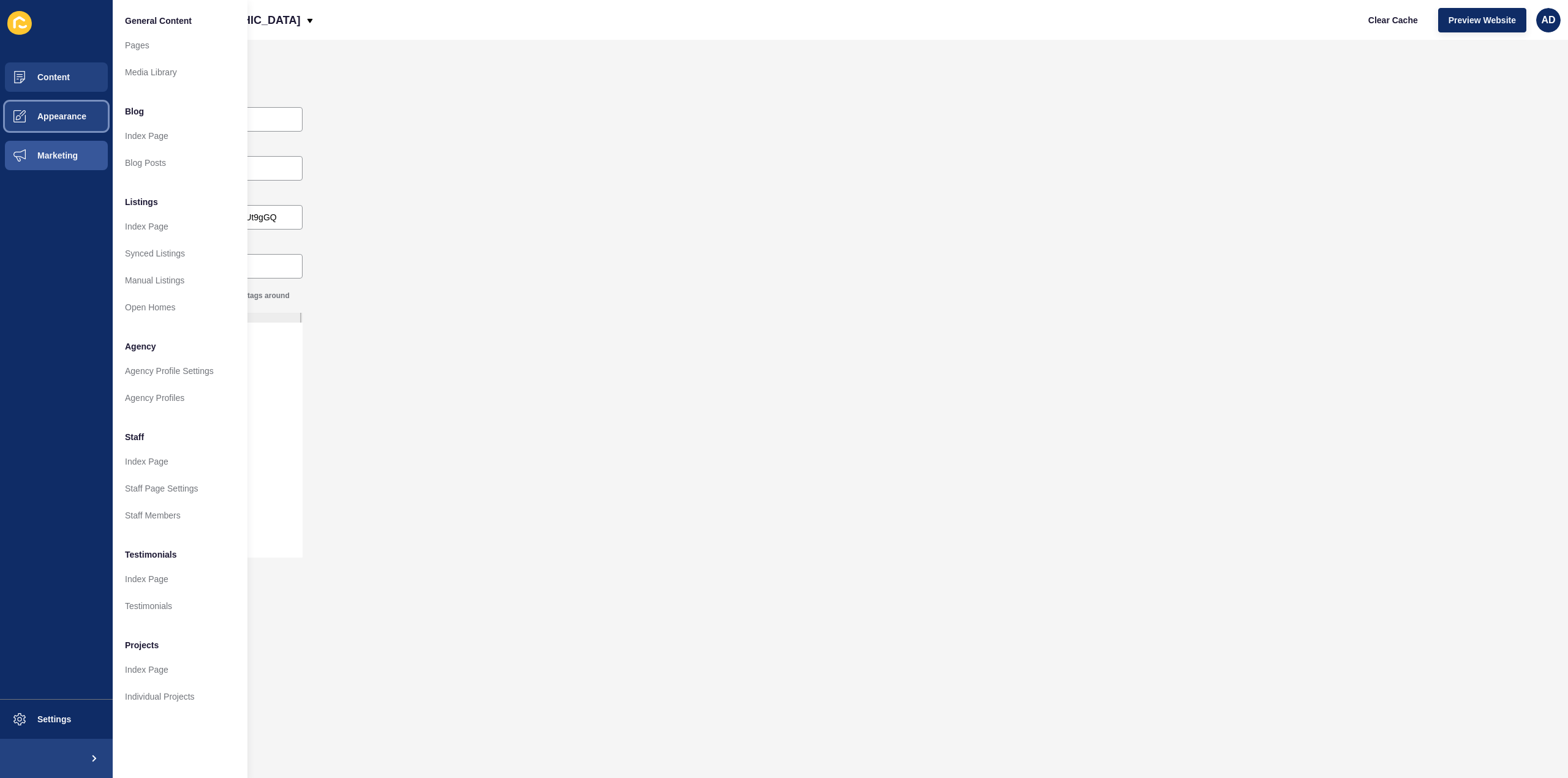
click at [44, 110] on button "Appearance" at bounding box center [56, 116] width 113 height 39
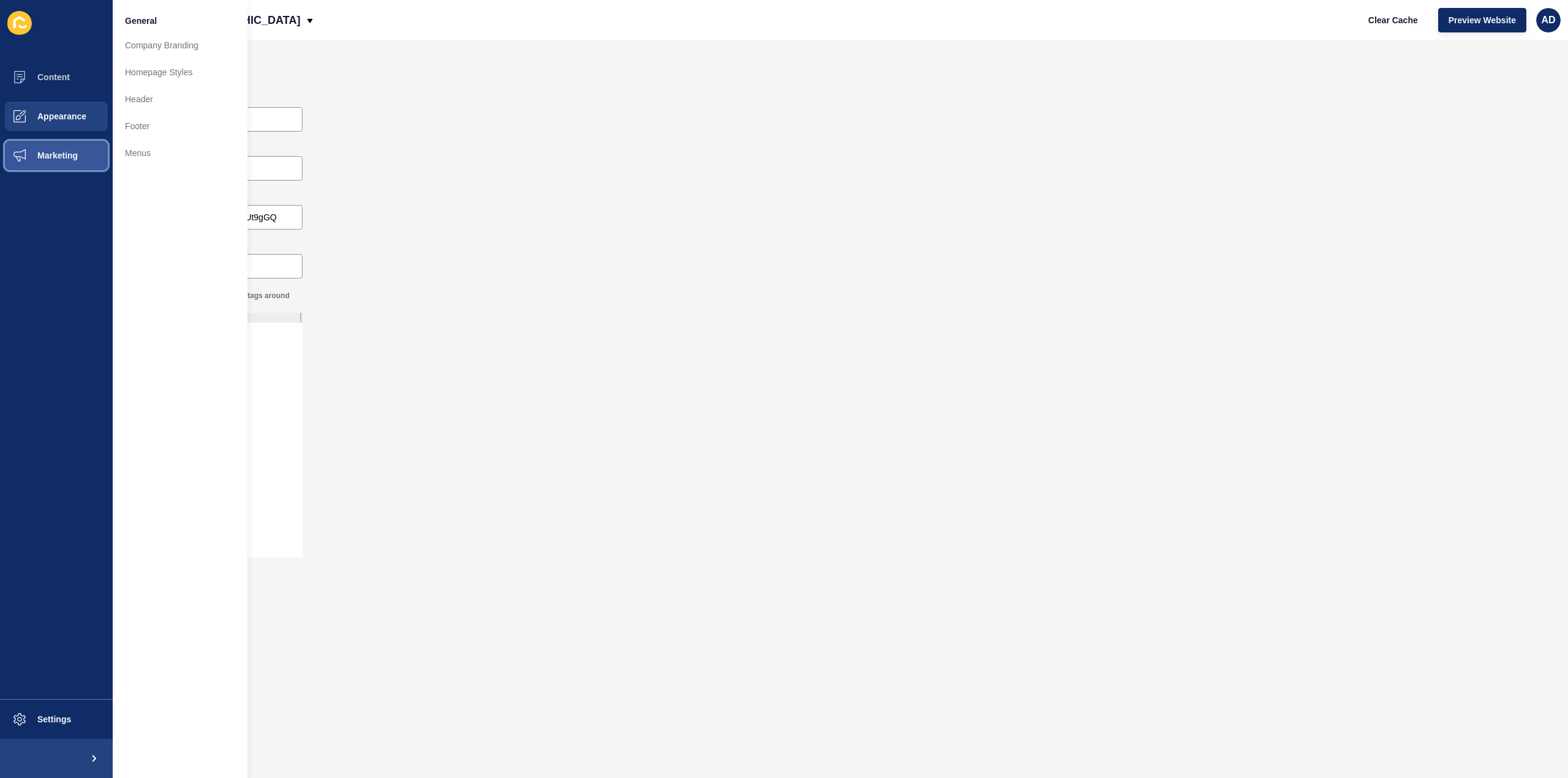
click at [52, 158] on span "Marketing" at bounding box center [38, 155] width 80 height 10
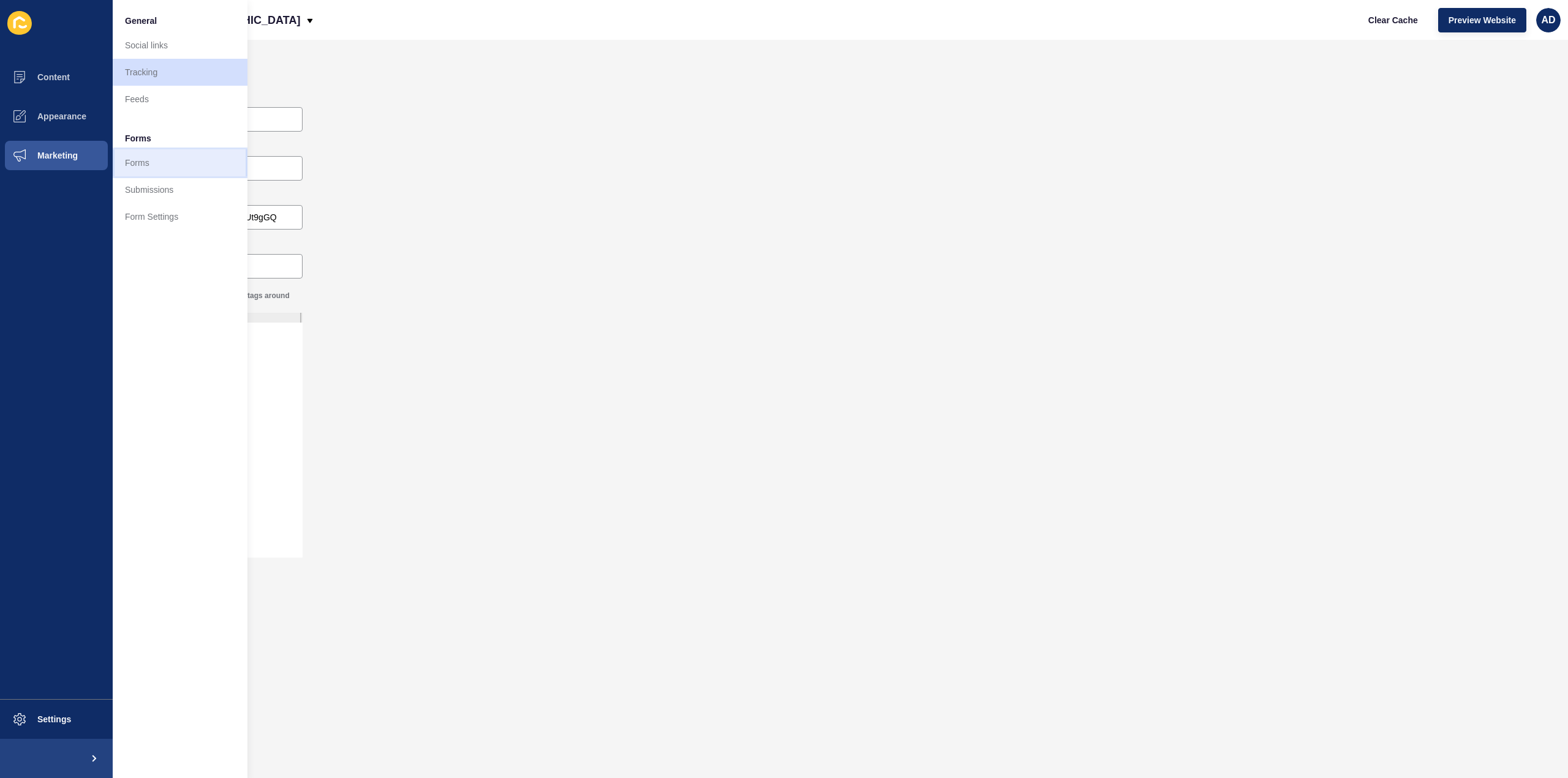
click at [129, 160] on link "Forms" at bounding box center [180, 163] width 135 height 27
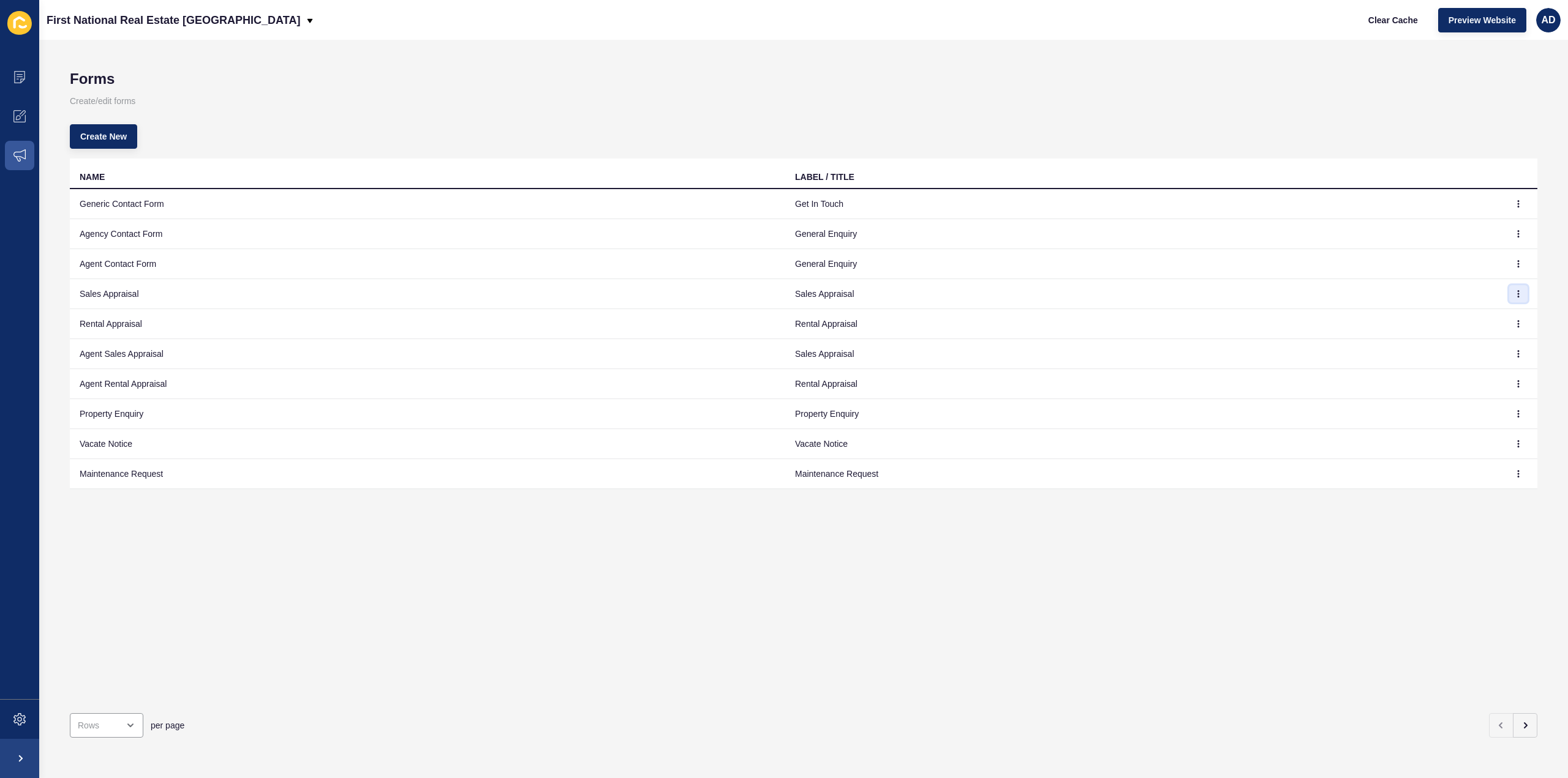
click at [1518, 290] on icon "button" at bounding box center [1518, 293] width 1 height 6
click at [1452, 313] on link "Edit" at bounding box center [1475, 317] width 86 height 27
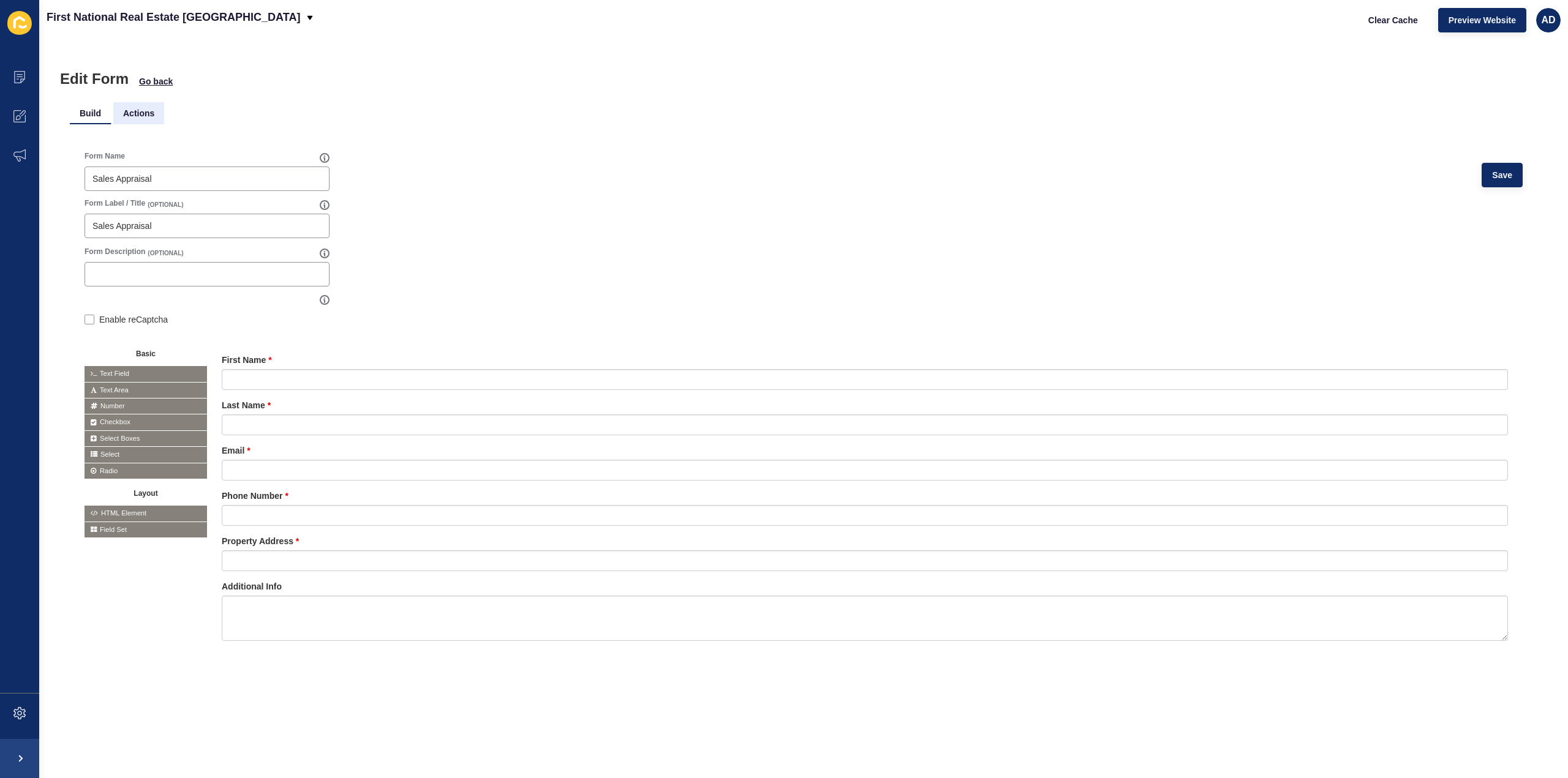
click at [131, 109] on li "Actions" at bounding box center [139, 114] width 51 height 22
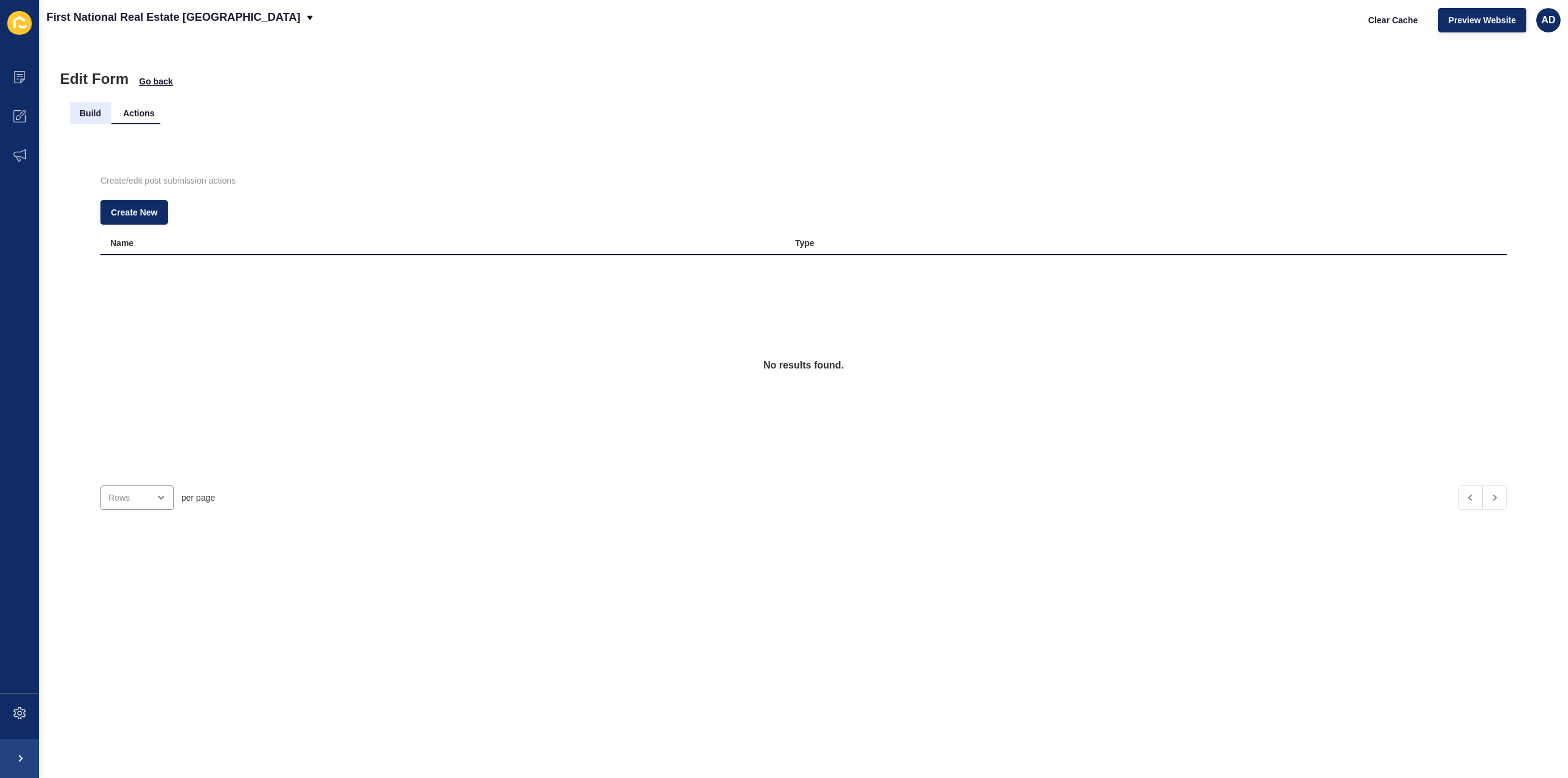
click at [92, 108] on li "Build" at bounding box center [90, 114] width 41 height 22
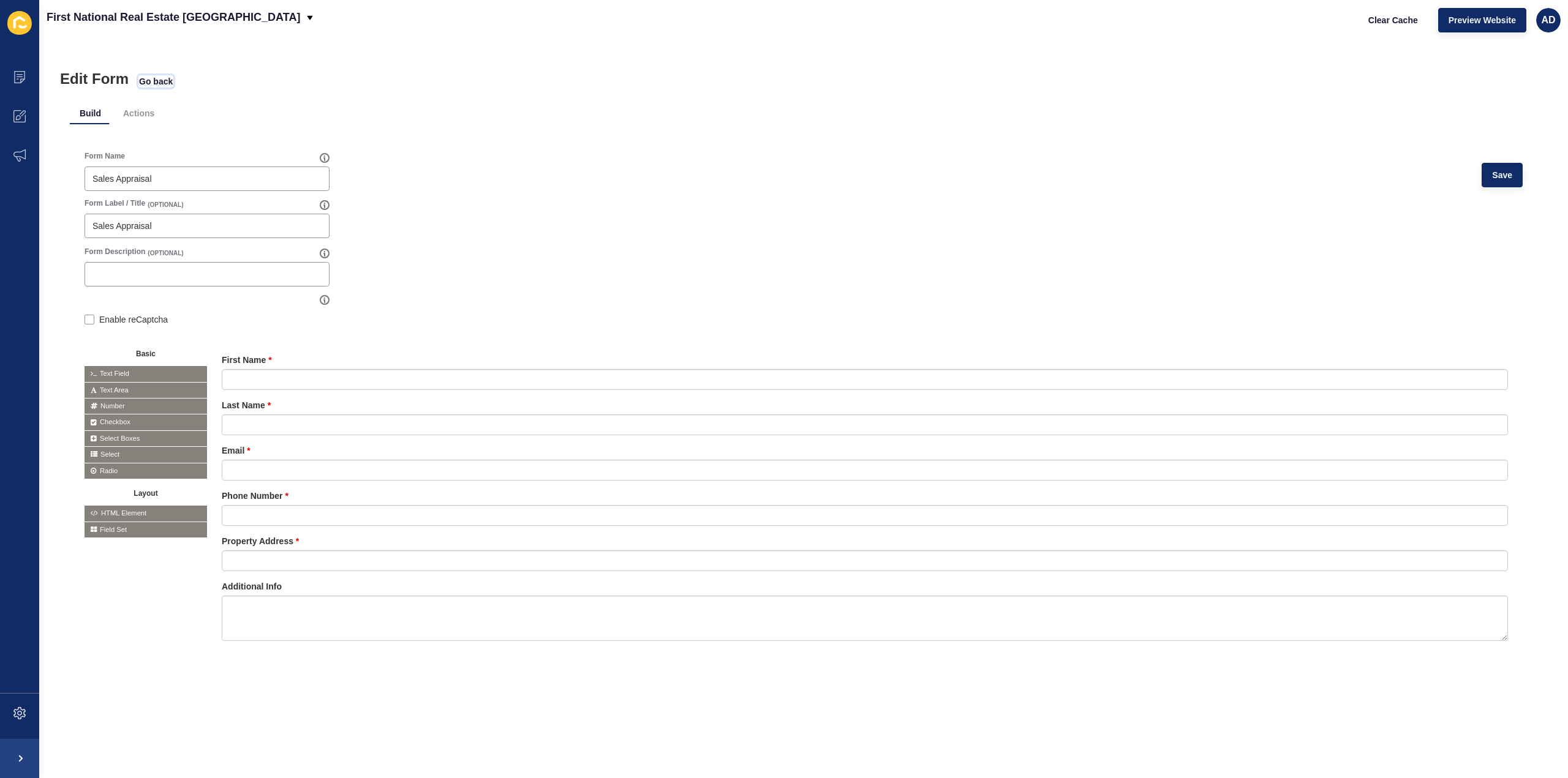
click at [155, 83] on span "Go back" at bounding box center [156, 81] width 34 height 12
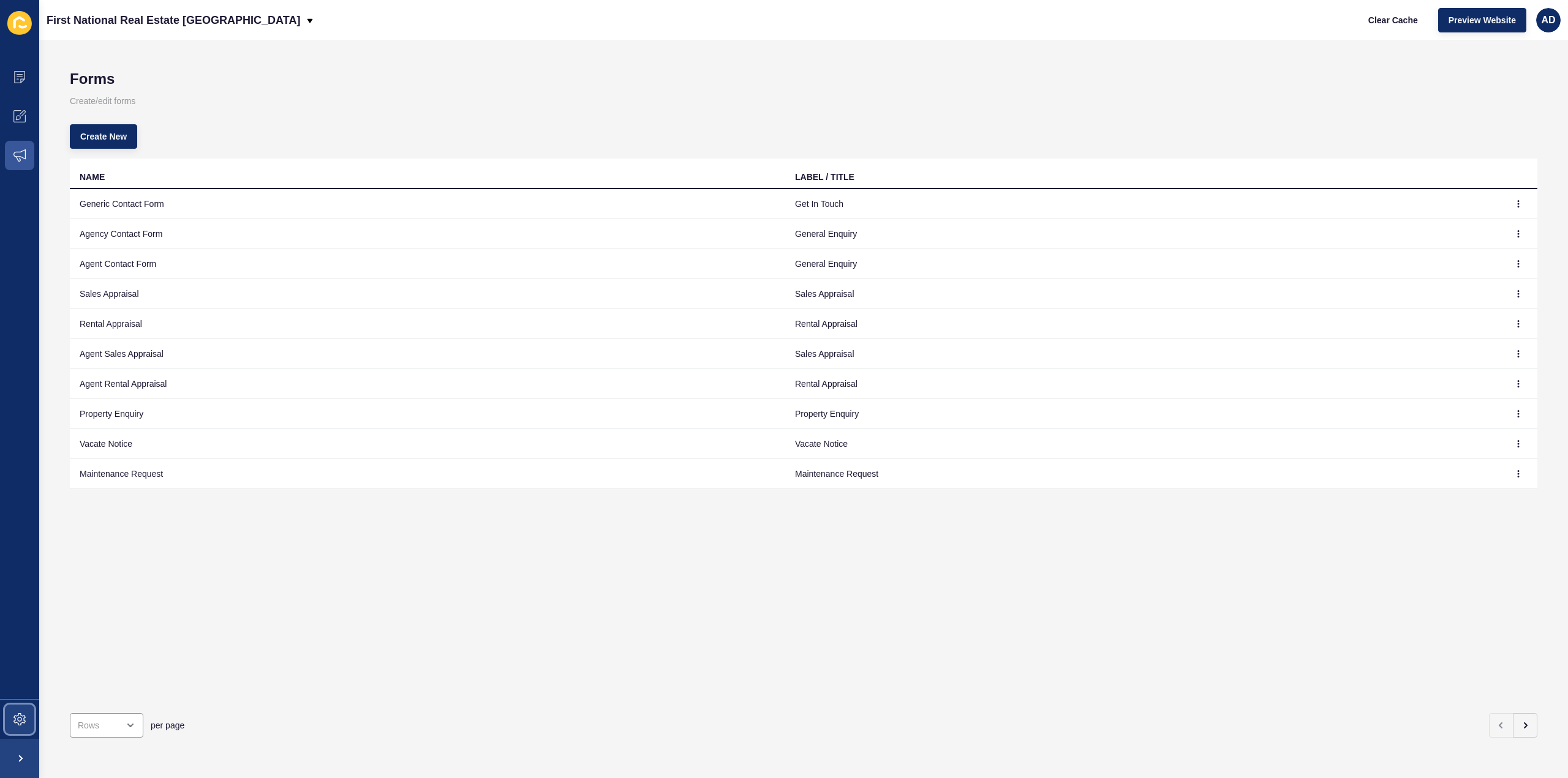
click at [24, 721] on icon at bounding box center [20, 719] width 12 height 12
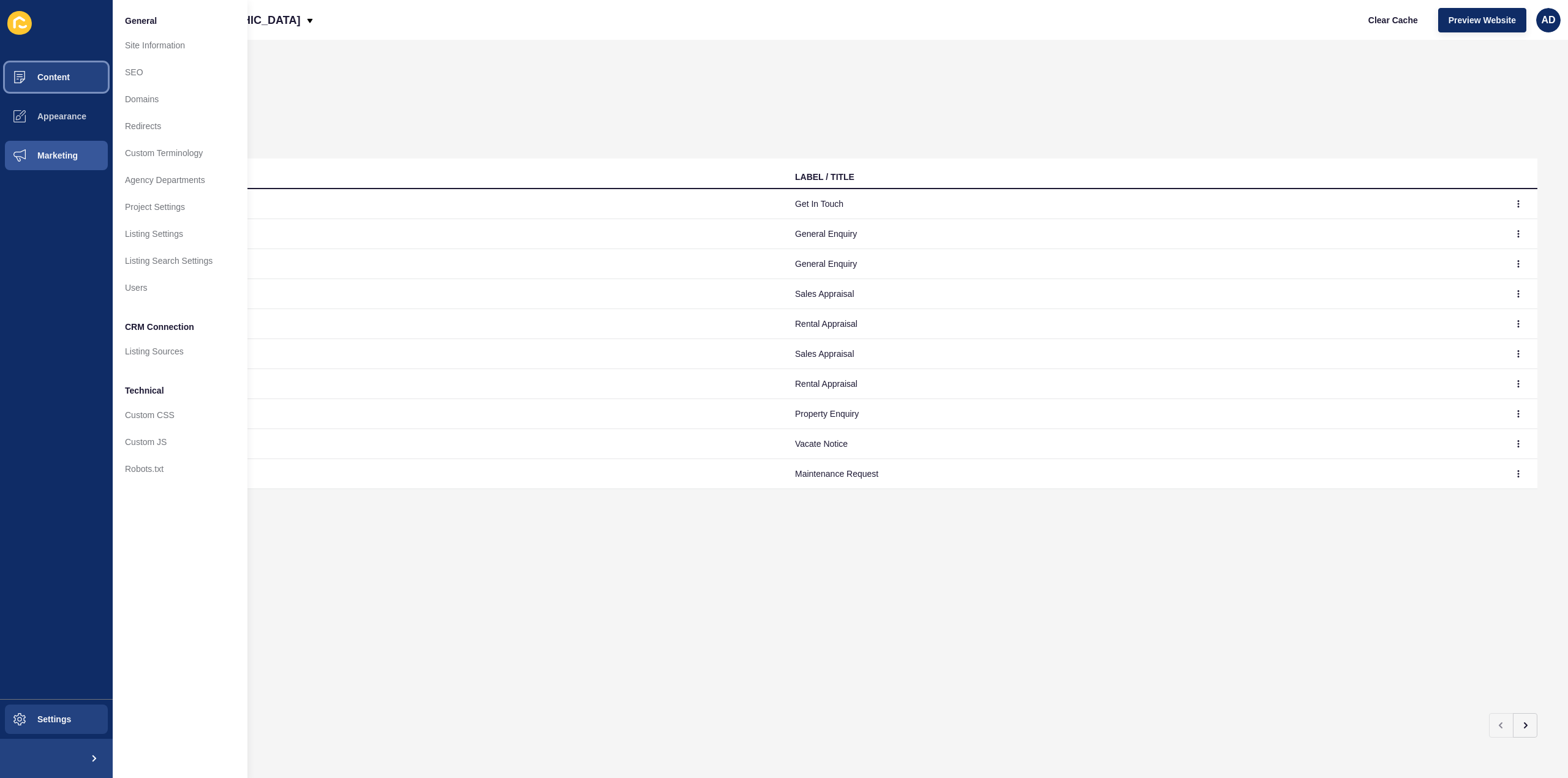
click at [67, 70] on button "Content" at bounding box center [56, 77] width 113 height 39
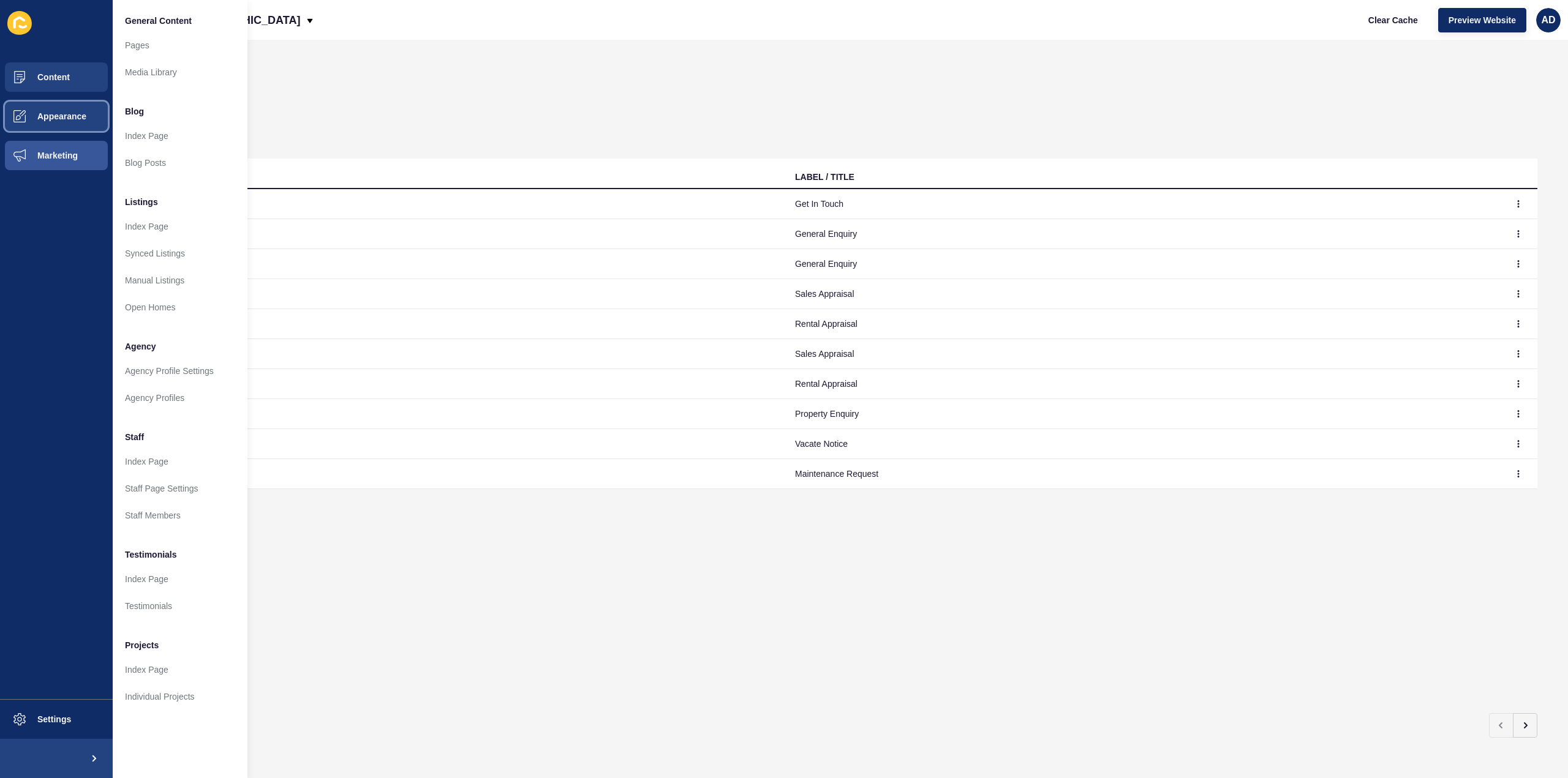
click at [46, 122] on button "Appearance" at bounding box center [56, 116] width 113 height 39
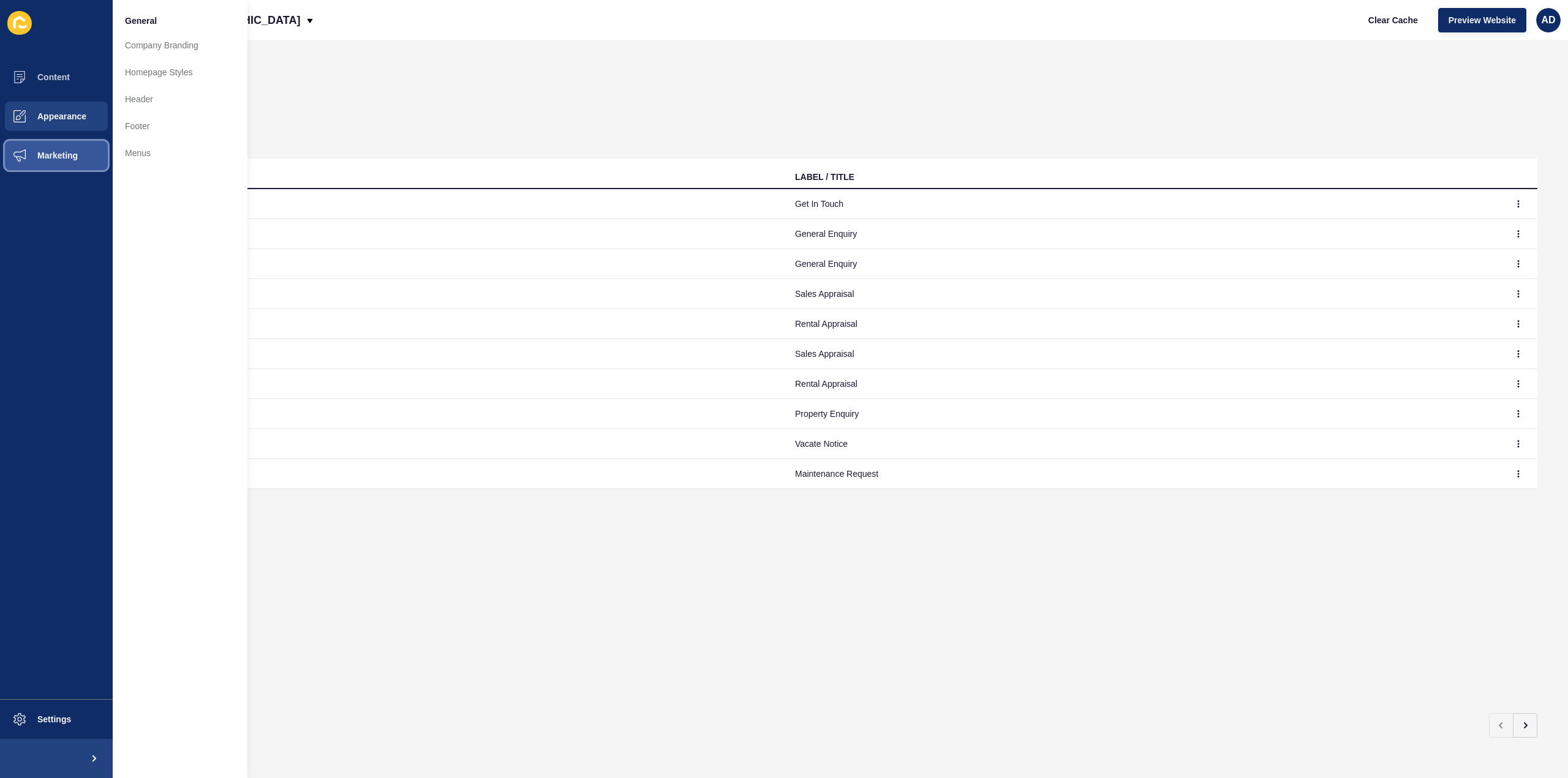
click at [60, 155] on span "Marketing" at bounding box center [38, 155] width 80 height 10
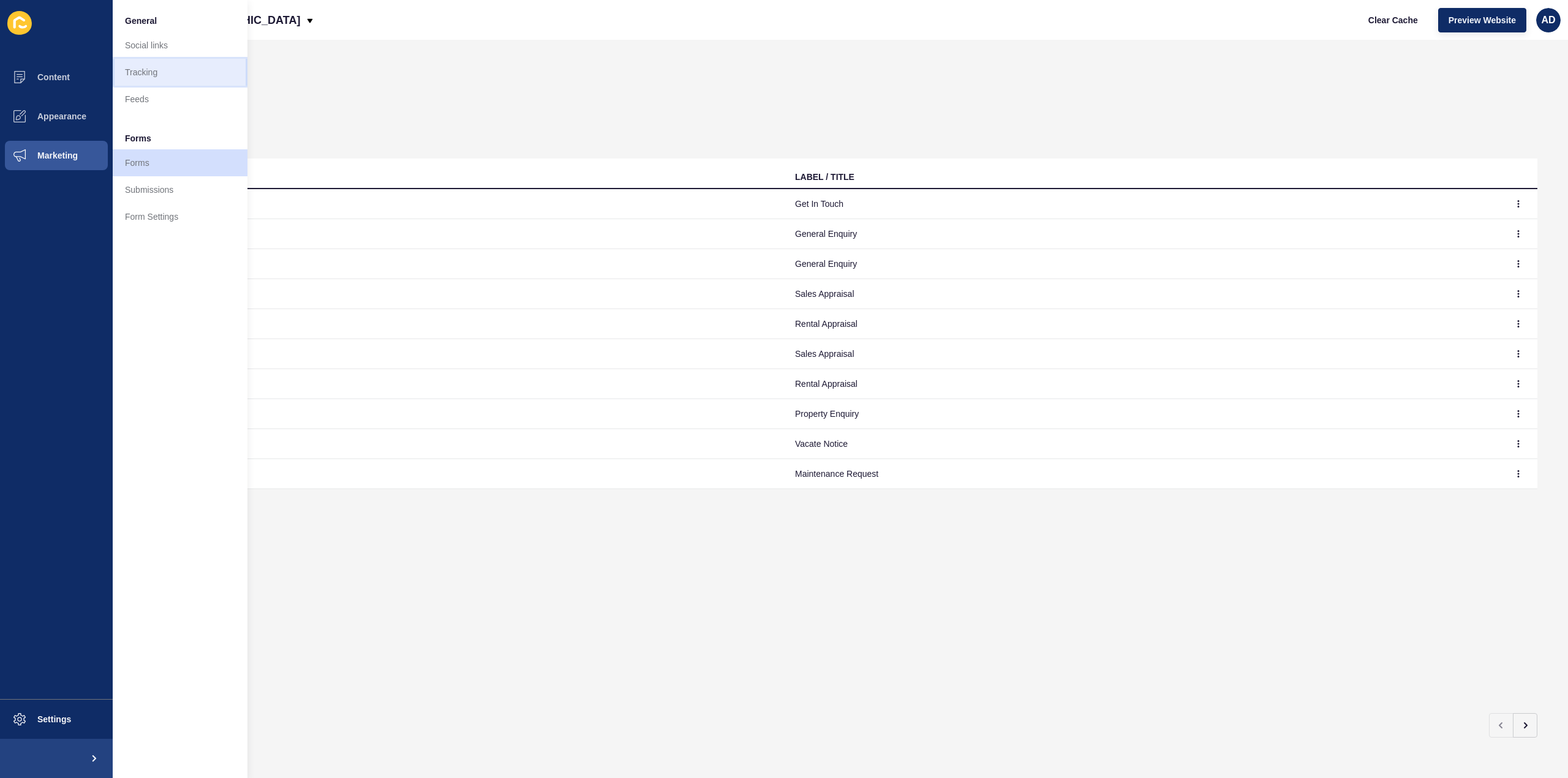
click at [143, 72] on link "Tracking" at bounding box center [180, 72] width 135 height 27
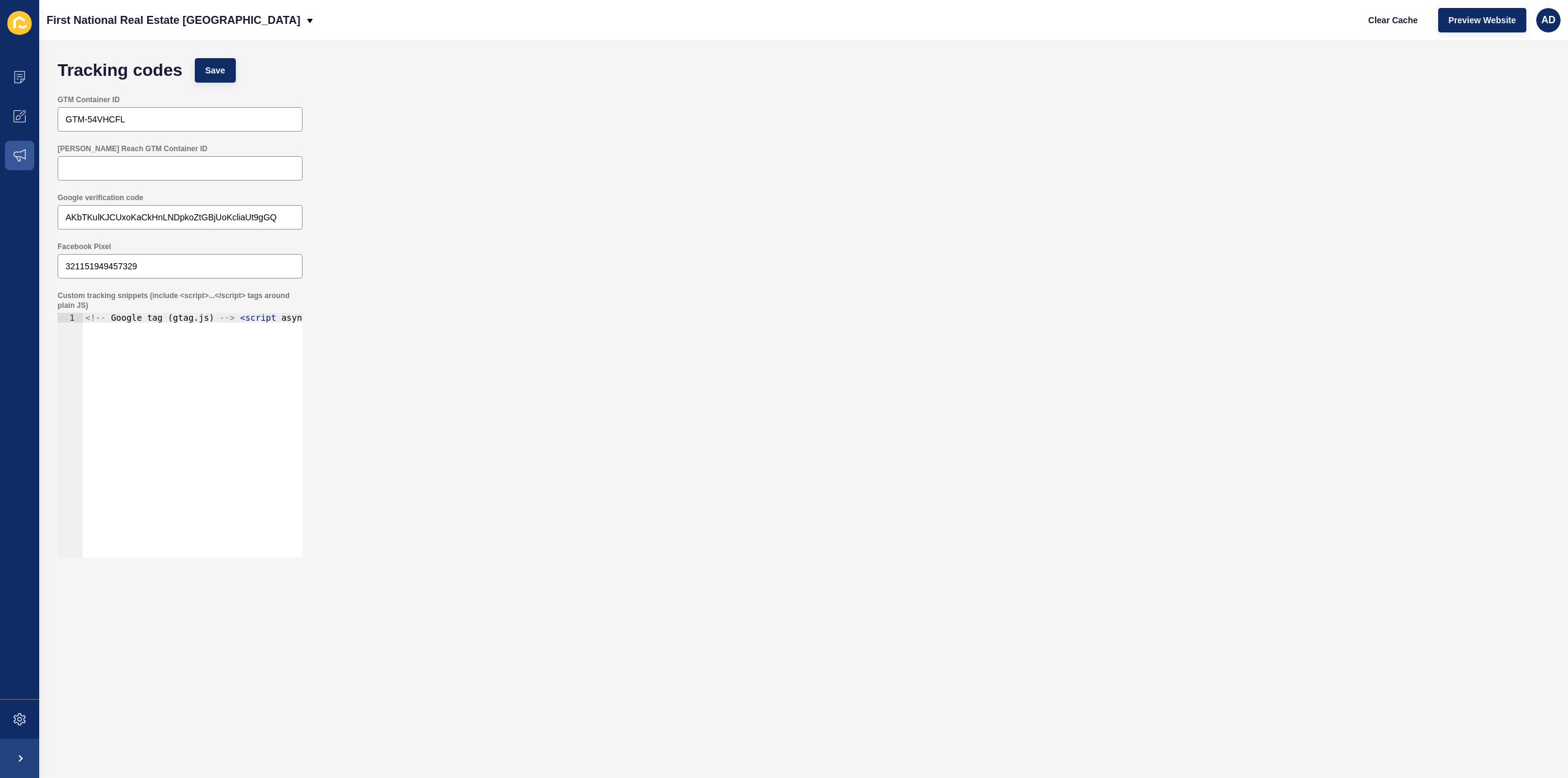
type textarea "<!-- Google tag (gtag.js) --> <script async src="[URL][DOMAIN_NAME]"></script> …"
drag, startPoint x: 253, startPoint y: 317, endPoint x: 474, endPoint y: 311, distance: 221.1
click at [474, 311] on div "Custom tracking snippets (include <script>...</script> tags around plain JS) <!…" at bounding box center [803, 424] width 1504 height 279
click at [245, 315] on div "<!-- Google tag ( gtag . js ) --> < script async src = "[URL][DOMAIN_NAME]" > <…" at bounding box center [193, 435] width 220 height 245
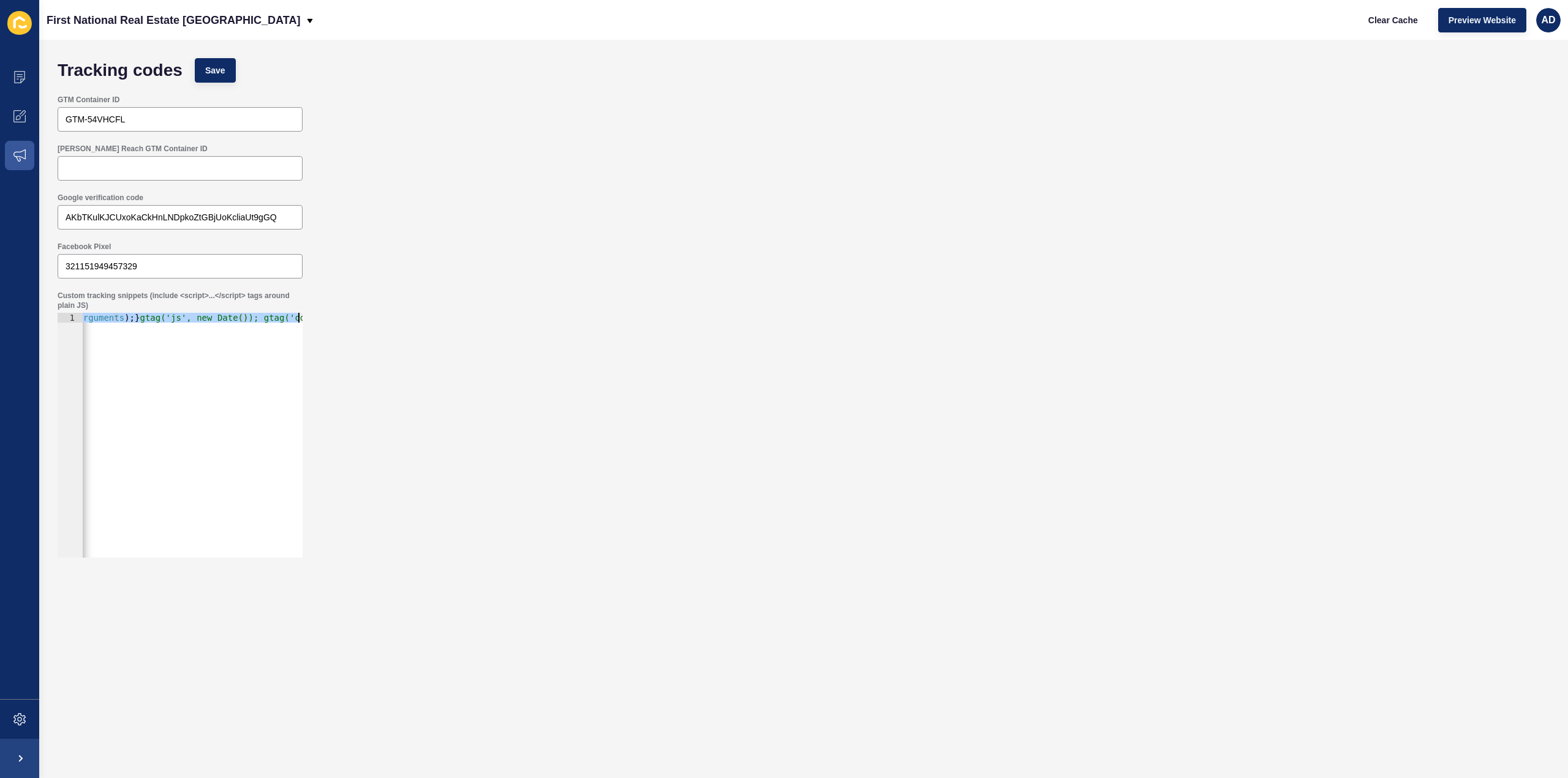
drag, startPoint x: 266, startPoint y: 318, endPoint x: 351, endPoint y: 320, distance: 85.0
click at [351, 320] on div "Custom tracking snippets (include <script>...</script> tags around plain JS) <!…" at bounding box center [803, 424] width 1504 height 279
click at [272, 322] on div "<!-- Google tag ( gtag . js ) --> < script async src = "[URL][DOMAIN_NAME]" > <…" at bounding box center [193, 435] width 220 height 245
drag, startPoint x: 287, startPoint y: 317, endPoint x: 233, endPoint y: 323, distance: 54.3
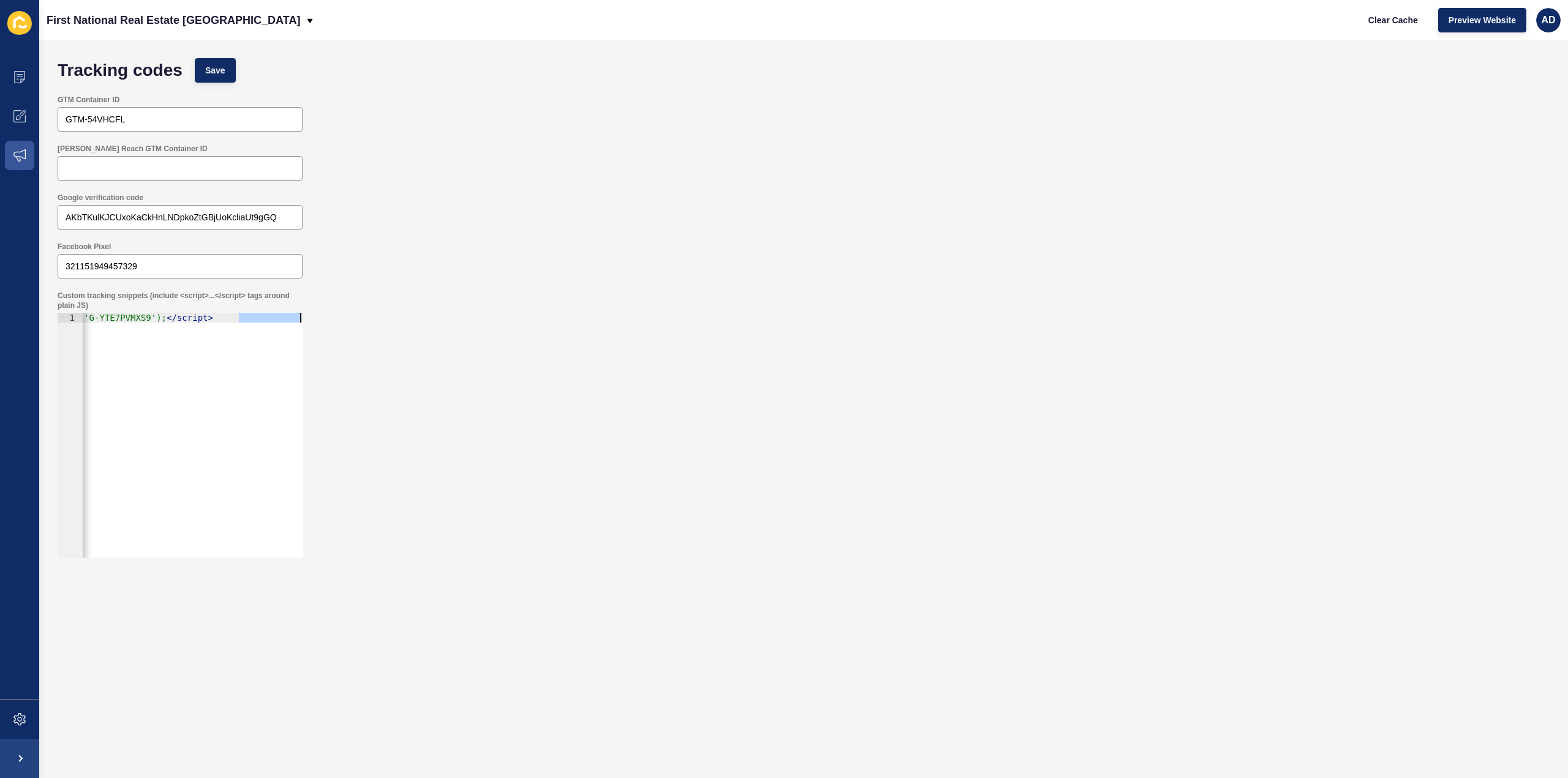
drag, startPoint x: 240, startPoint y: 317, endPoint x: 182, endPoint y: 322, distance: 58.2
